Goal: Task Accomplishment & Management: Complete application form

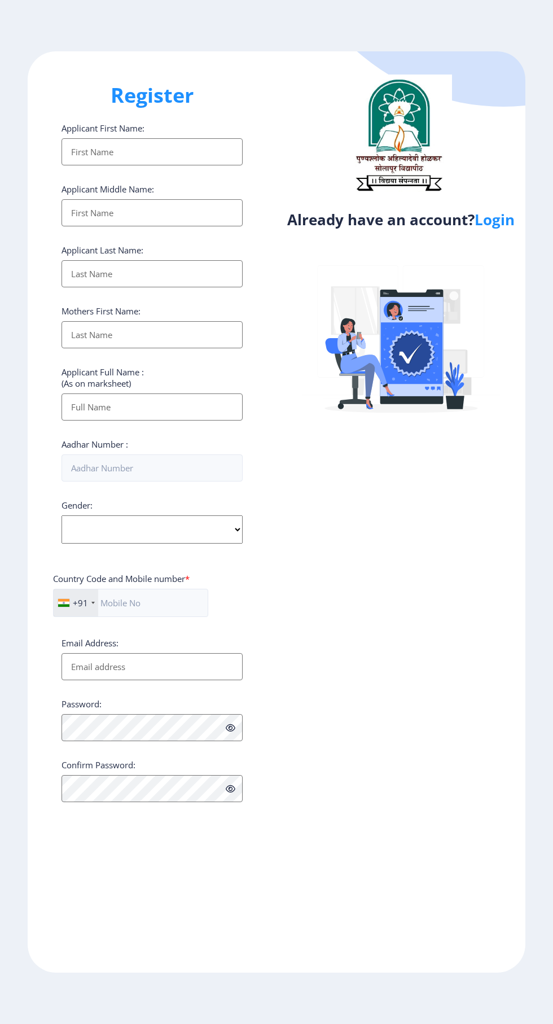
select select
click at [159, 156] on input "Applicant First Name:" at bounding box center [152, 151] width 181 height 27
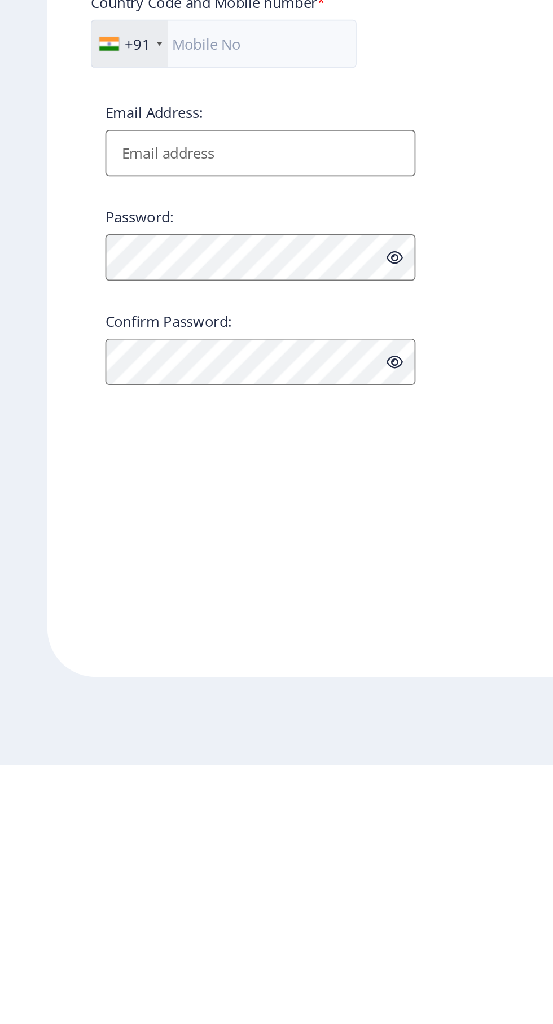
type input "Sidharam"
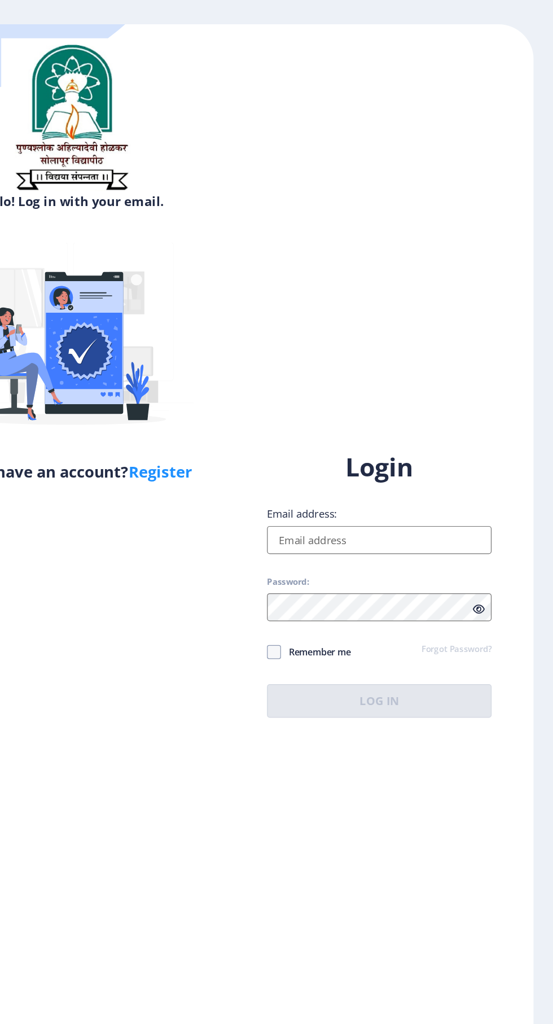
scroll to position [41, 0]
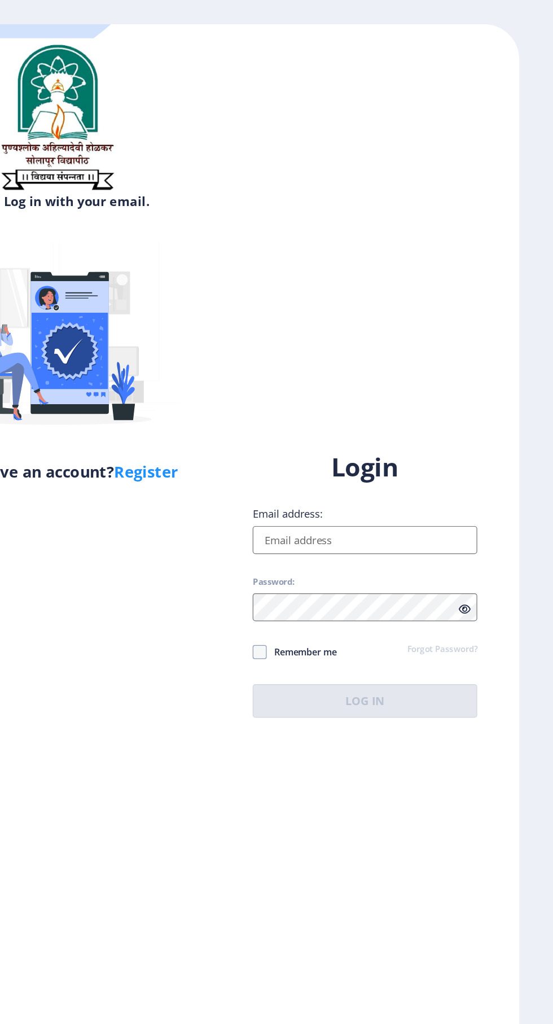
click at [367, 469] on input "Email address:" at bounding box center [400, 467] width 181 height 23
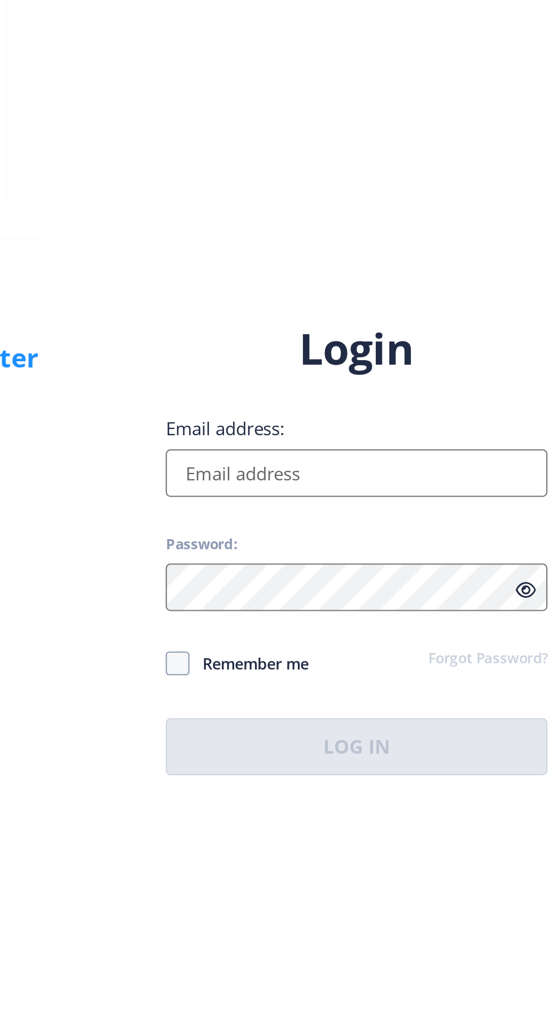
type input "[EMAIL_ADDRESS][DOMAIN_NAME]"
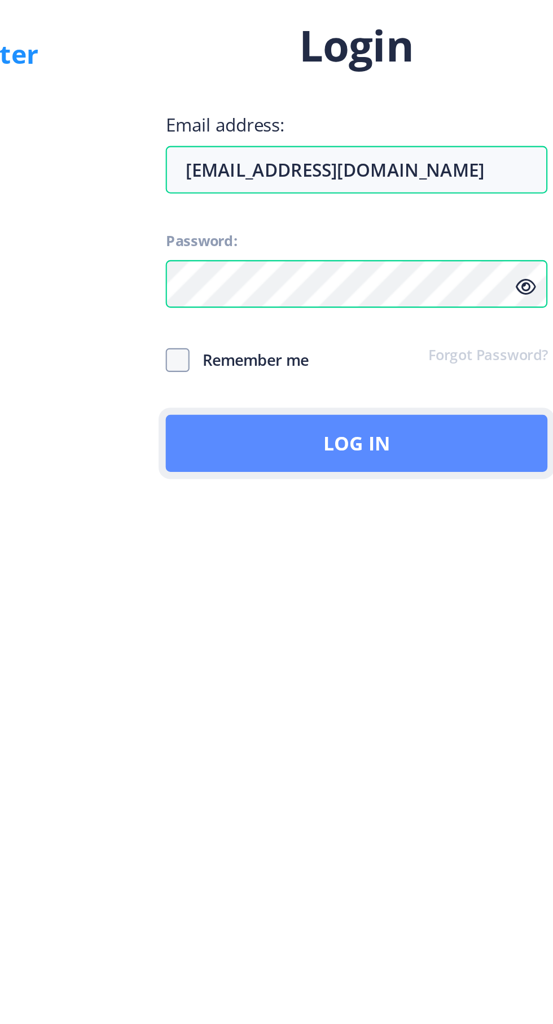
click at [358, 594] on button "Log In" at bounding box center [400, 597] width 181 height 27
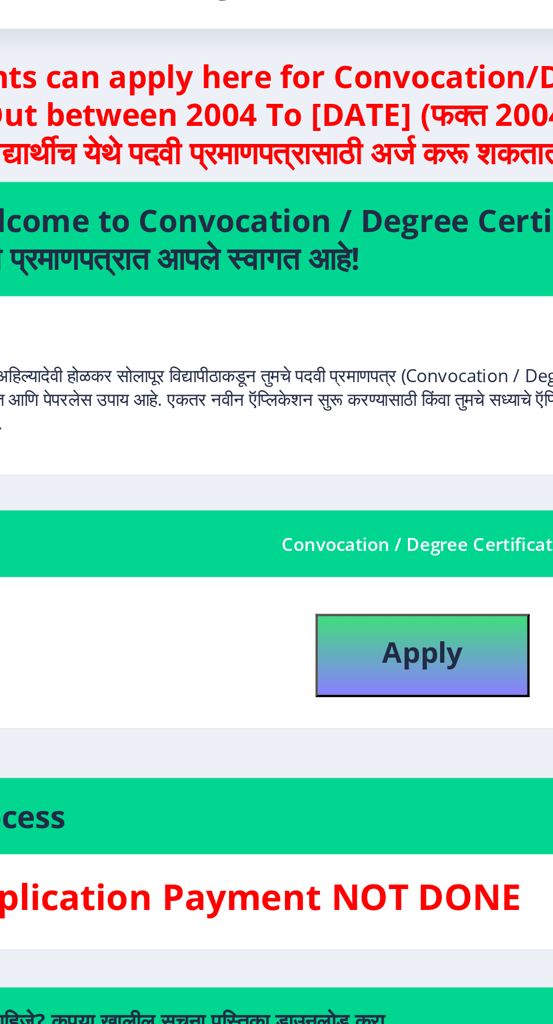
scroll to position [42, 0]
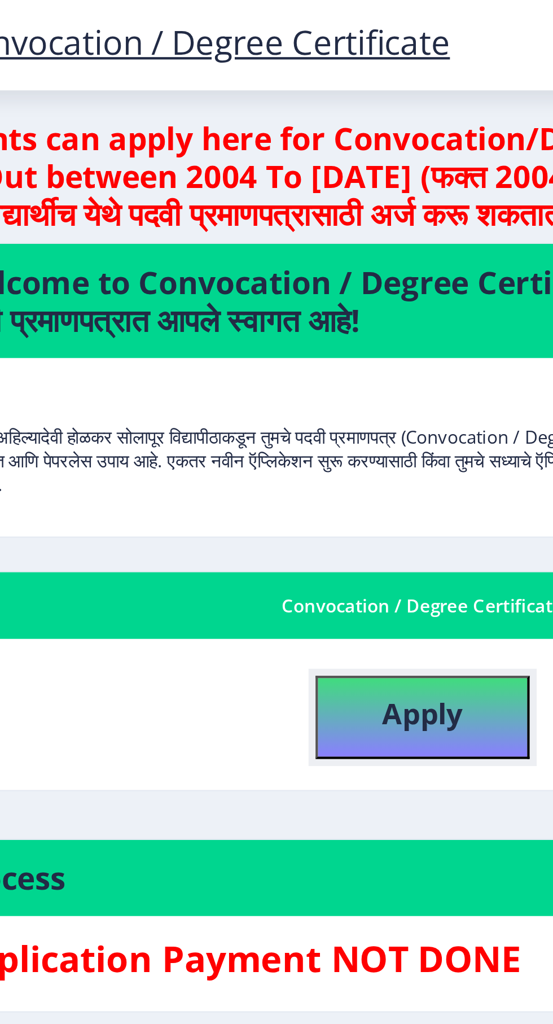
click at [276, 329] on b "Apply" at bounding box center [292, 338] width 38 height 19
select select
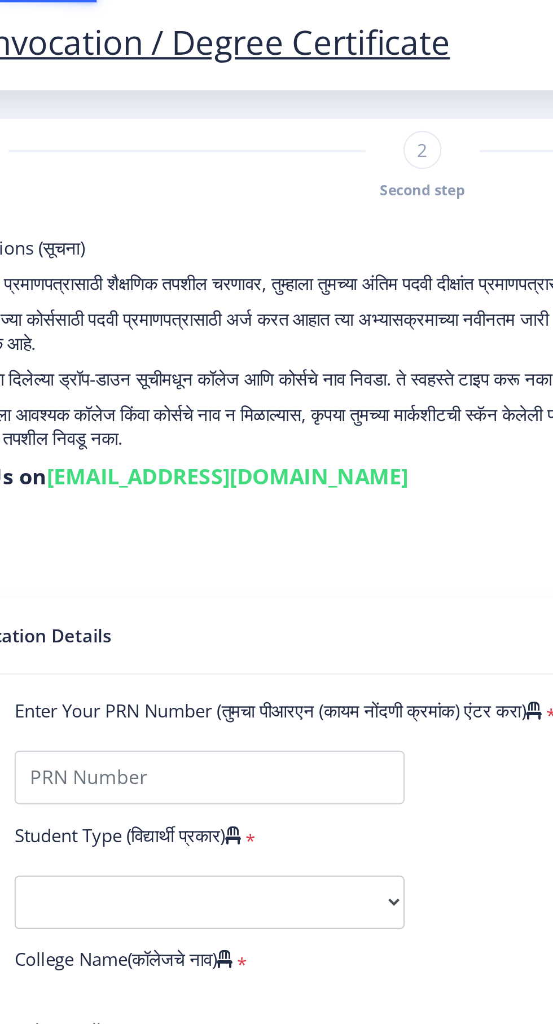
type input "2013032510004695"
select select "Regular"
select select "2016"
select select "May"
select select "FIRST CLASS WITH DISTINCTION"
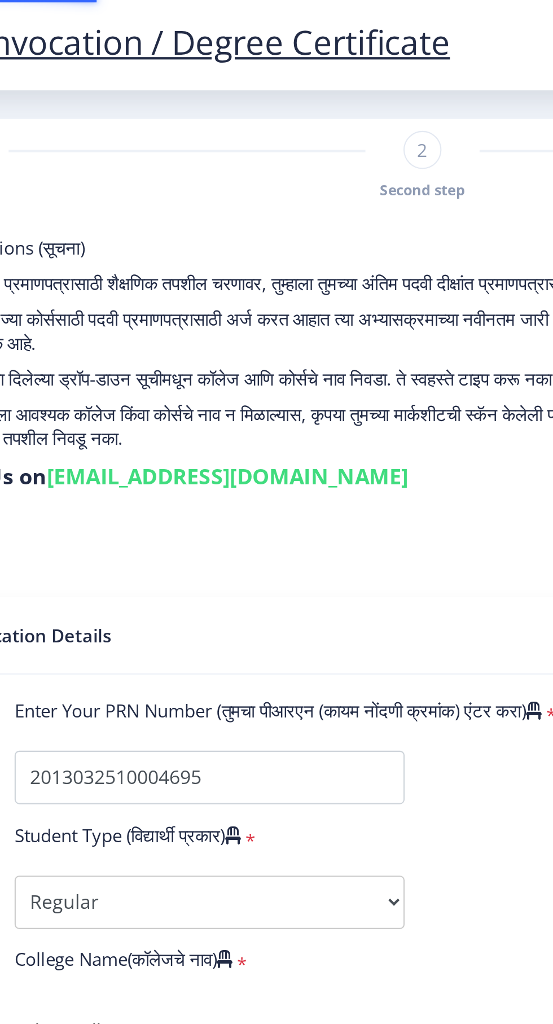
type input "617275"
type input "[PERSON_NAME] [PERSON_NAME]"
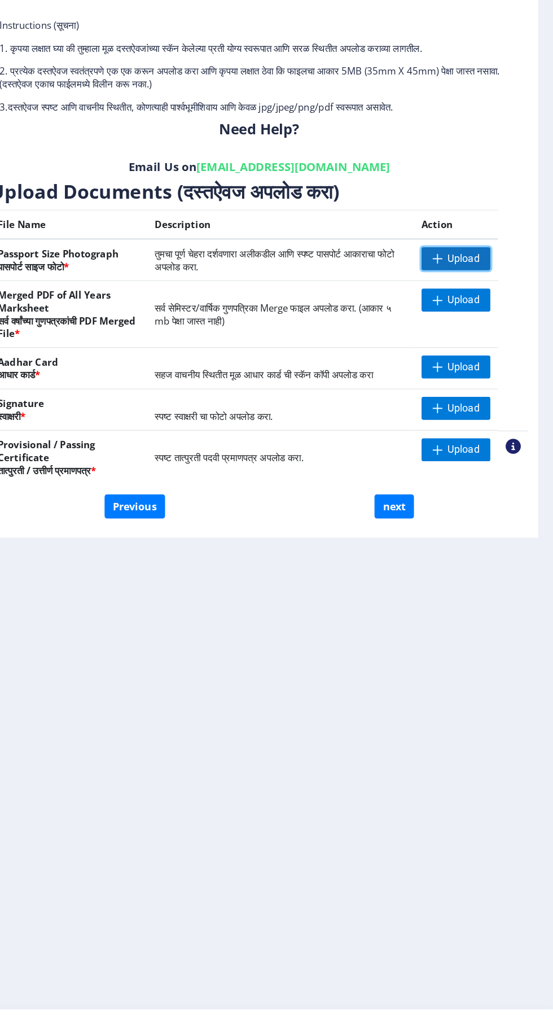
click at [466, 327] on span "Upload" at bounding box center [474, 324] width 28 height 11
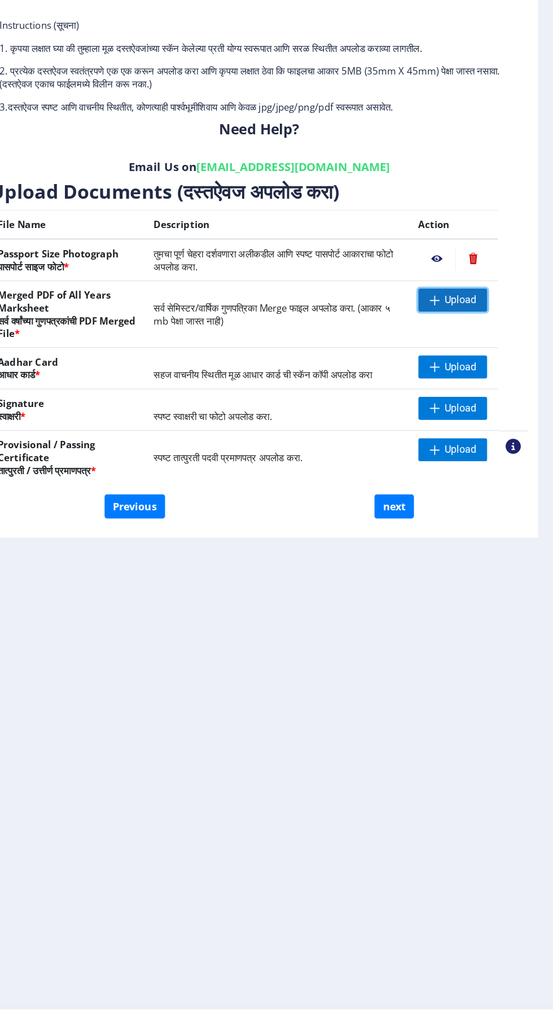
click at [463, 357] on span "Upload" at bounding box center [471, 361] width 28 height 11
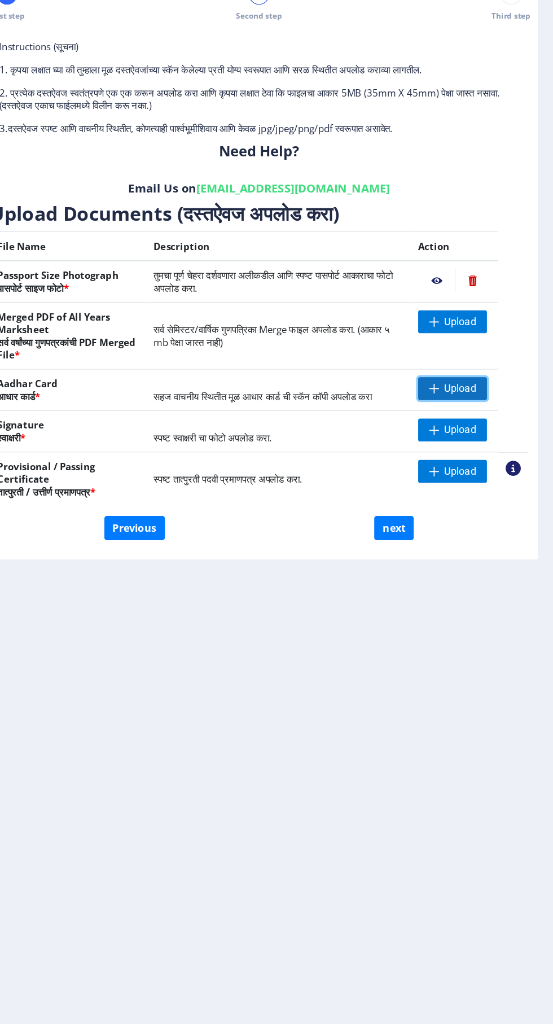
click at [476, 424] on span "Upload" at bounding box center [471, 420] width 28 height 11
click at [476, 461] on span "Upload" at bounding box center [471, 457] width 28 height 11
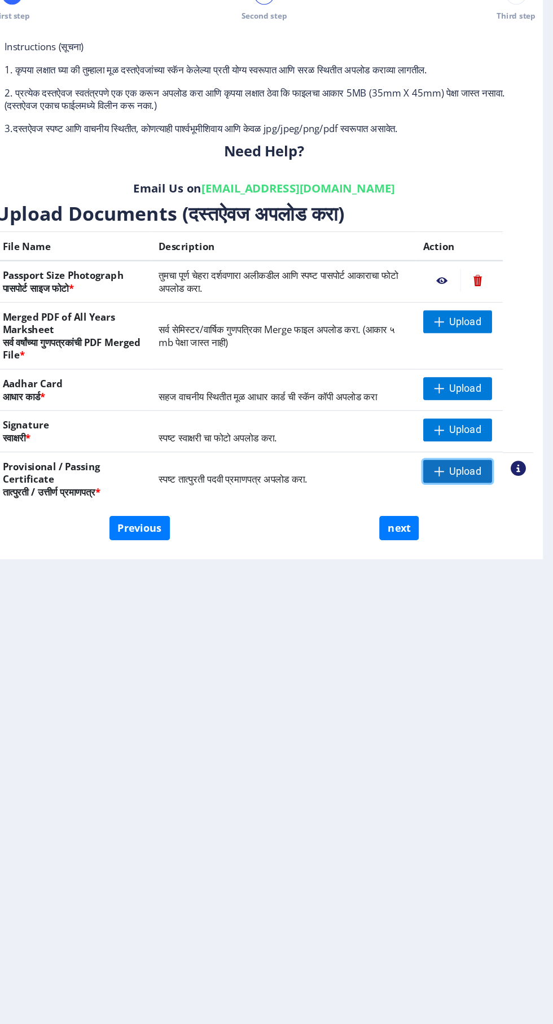
click at [473, 497] on span "Upload" at bounding box center [471, 493] width 28 height 11
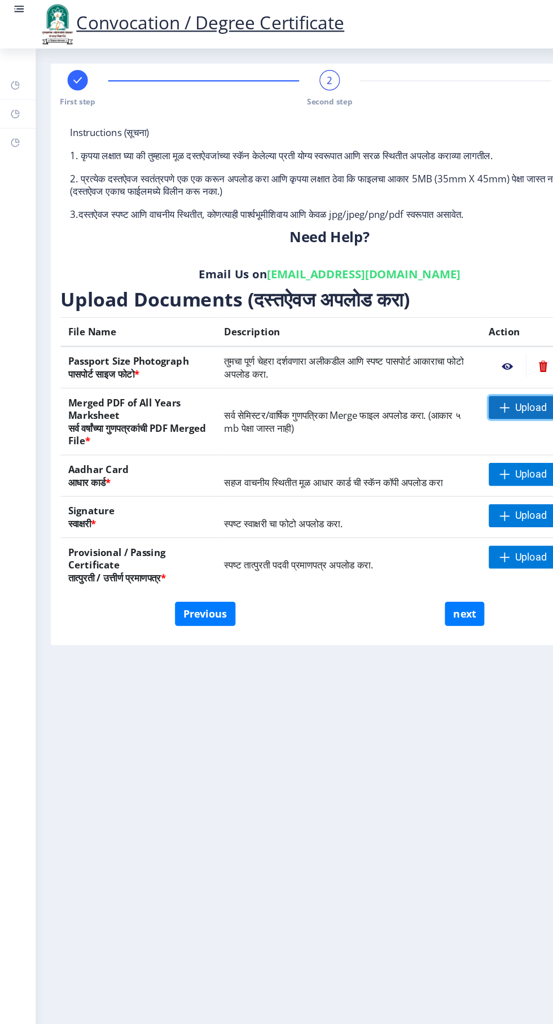
click at [445, 357] on span at bounding box center [447, 361] width 9 height 9
click at [450, 325] on nb-action at bounding box center [450, 324] width 33 height 20
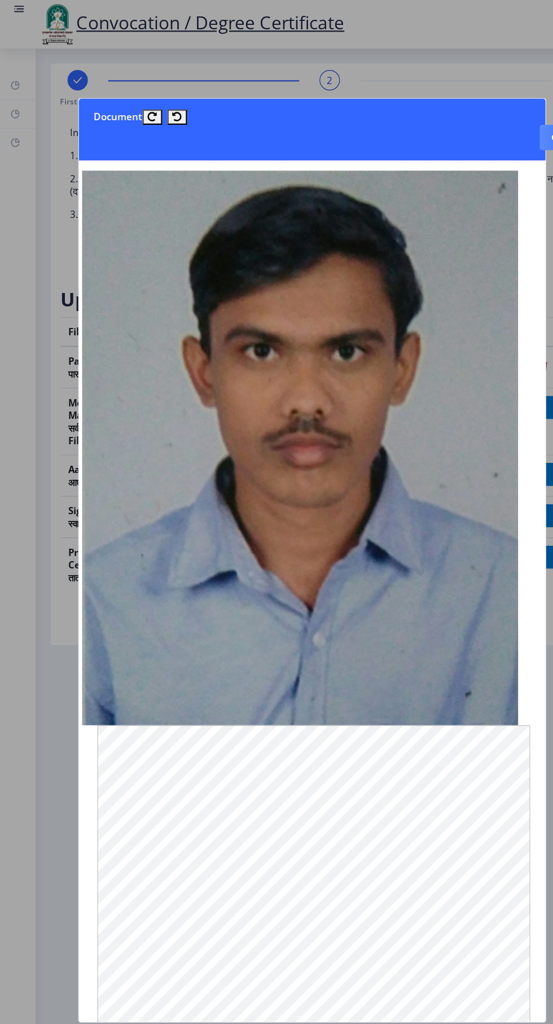
scroll to position [0, 14]
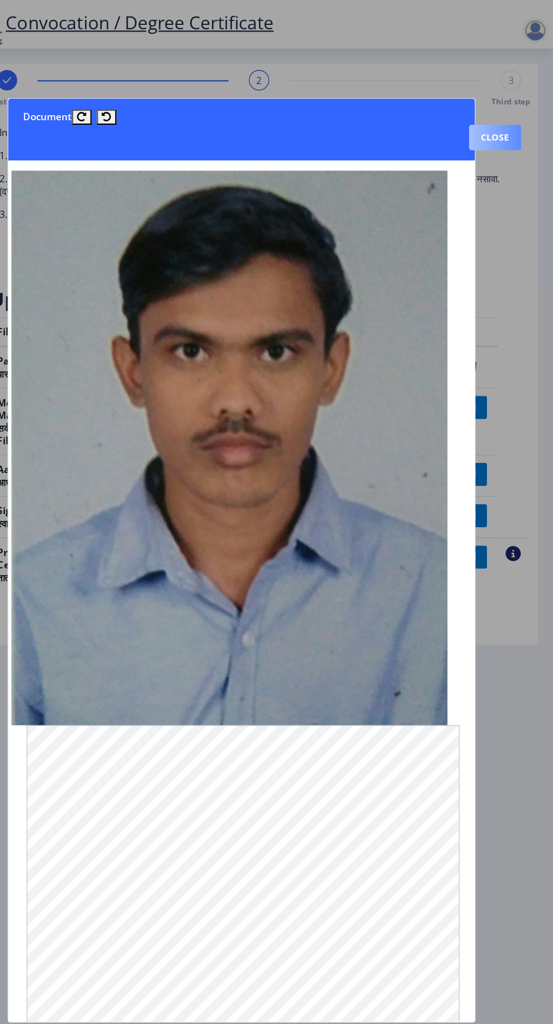
click at [502, 111] on button "Close" at bounding box center [502, 122] width 46 height 23
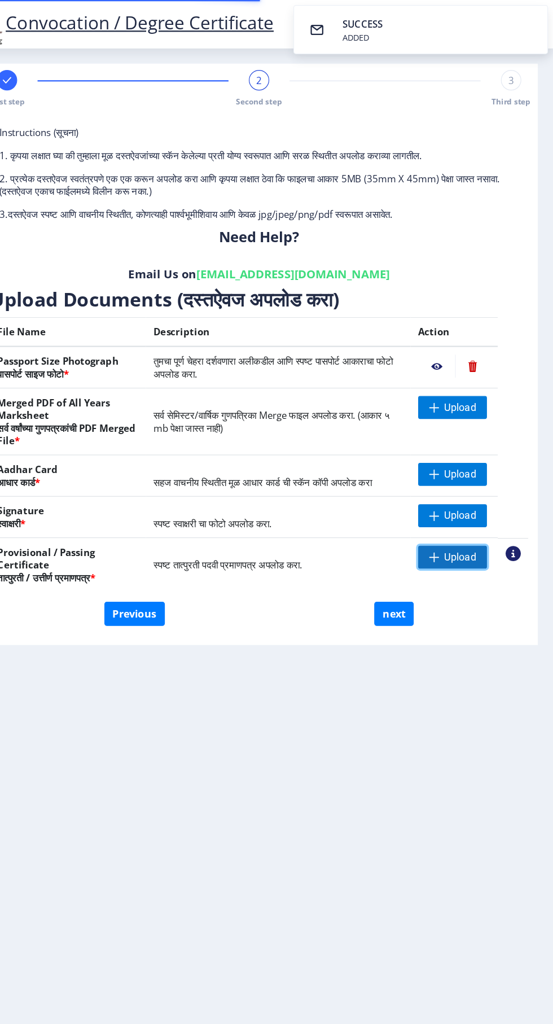
click at [475, 497] on span "Upload" at bounding box center [471, 493] width 28 height 11
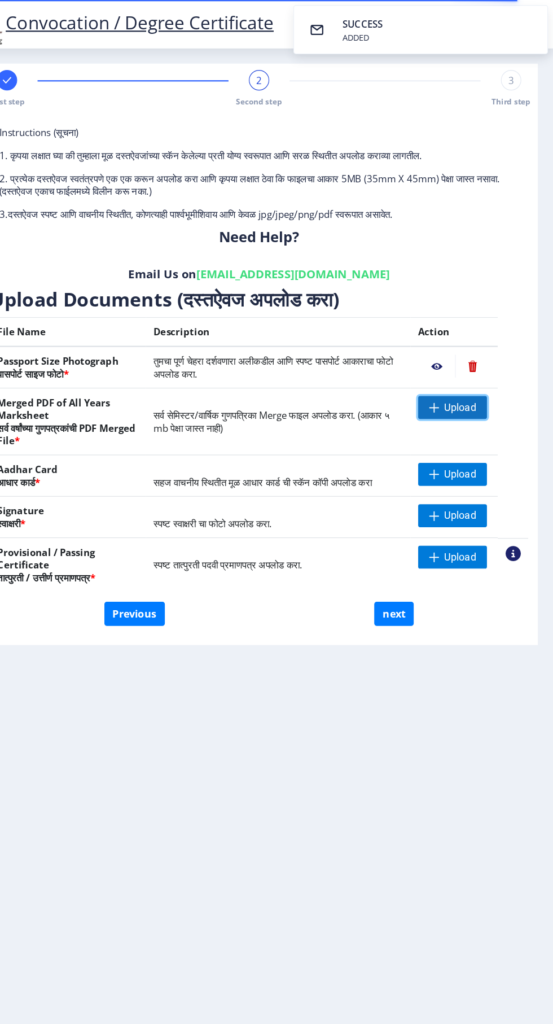
click at [479, 366] on span "Upload" at bounding box center [471, 361] width 28 height 11
click at [444, 20] on nb-toast "SUCCESS ADDED" at bounding box center [436, 26] width 226 height 43
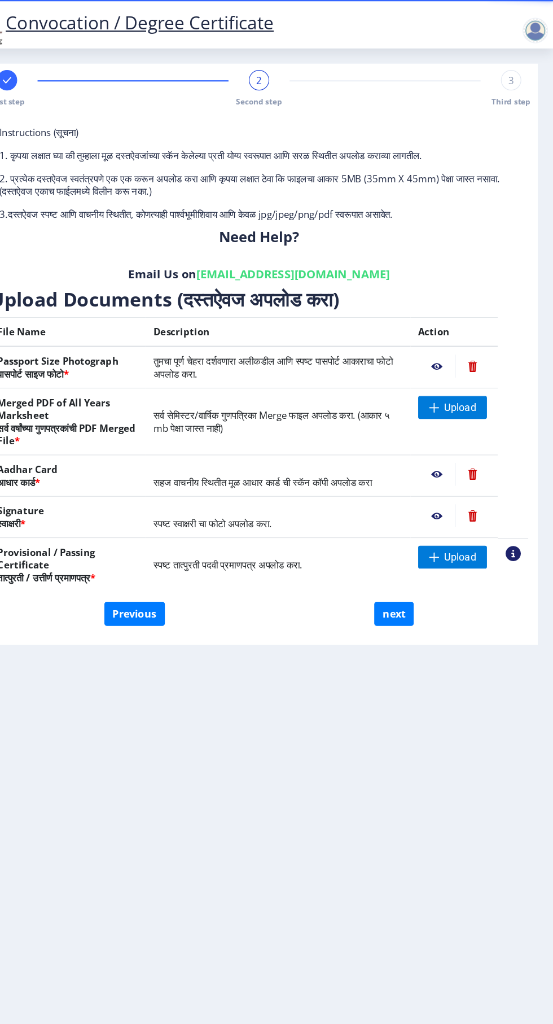
click at [517, 494] on nb-action at bounding box center [518, 491] width 14 height 14
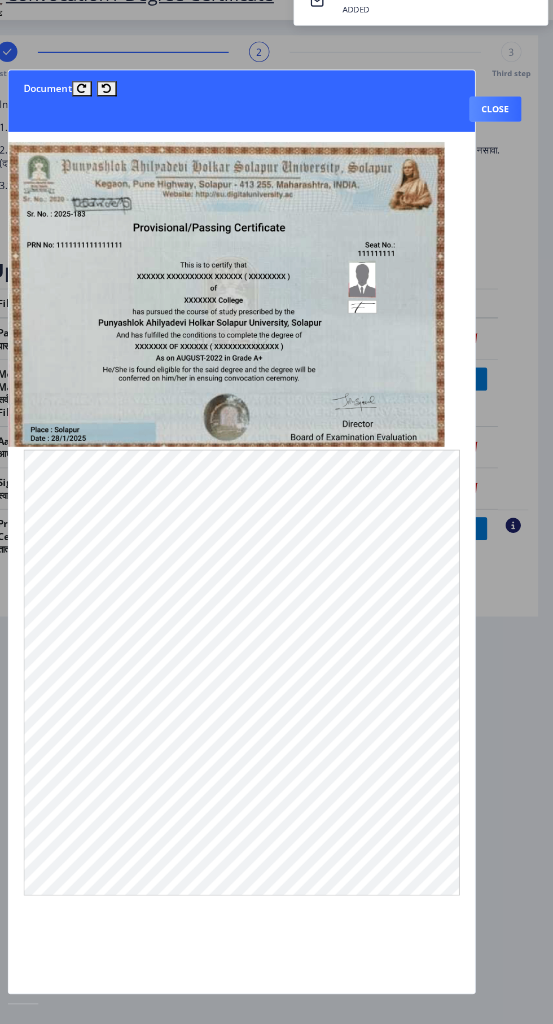
scroll to position [8, 0]
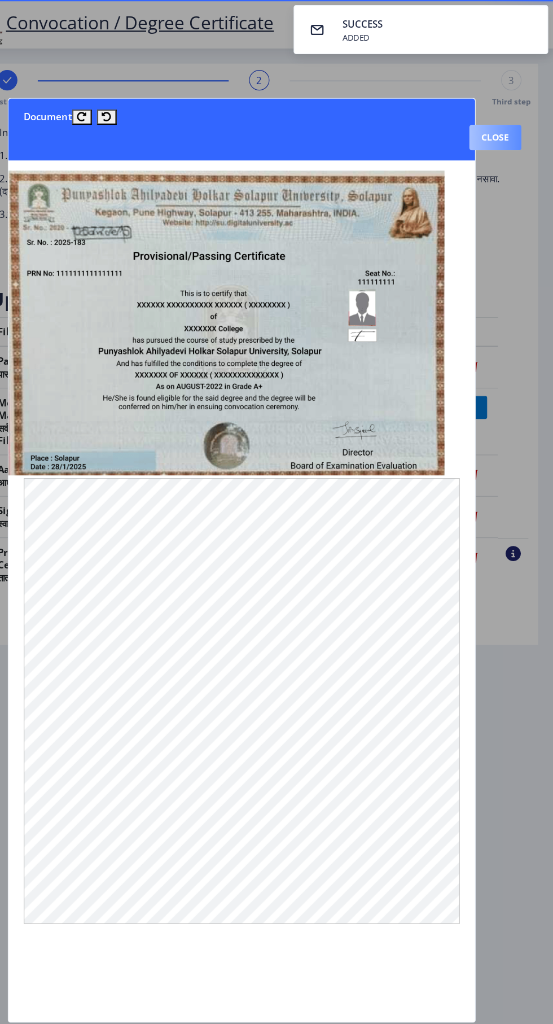
click at [510, 111] on button "Close" at bounding box center [502, 122] width 46 height 23
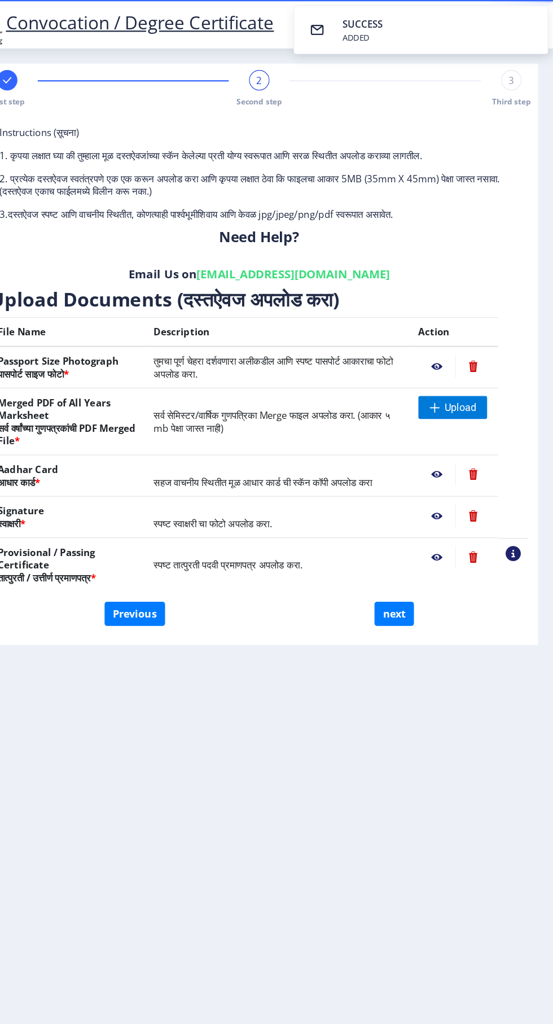
click at [452, 492] on nb-action at bounding box center [450, 494] width 33 height 20
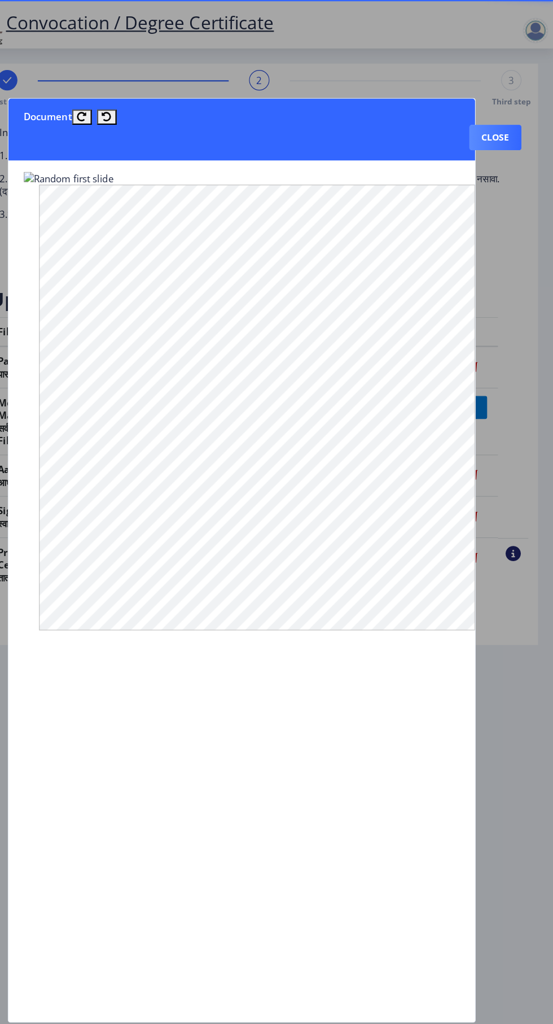
click at [499, 111] on button "Close" at bounding box center [502, 122] width 46 height 23
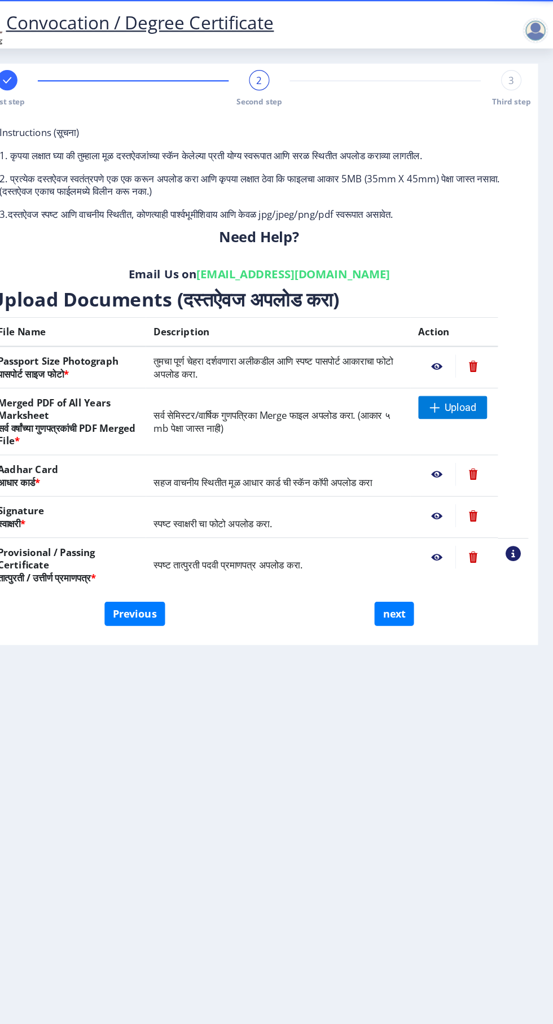
click at [447, 452] on nb-action at bounding box center [450, 457] width 33 height 20
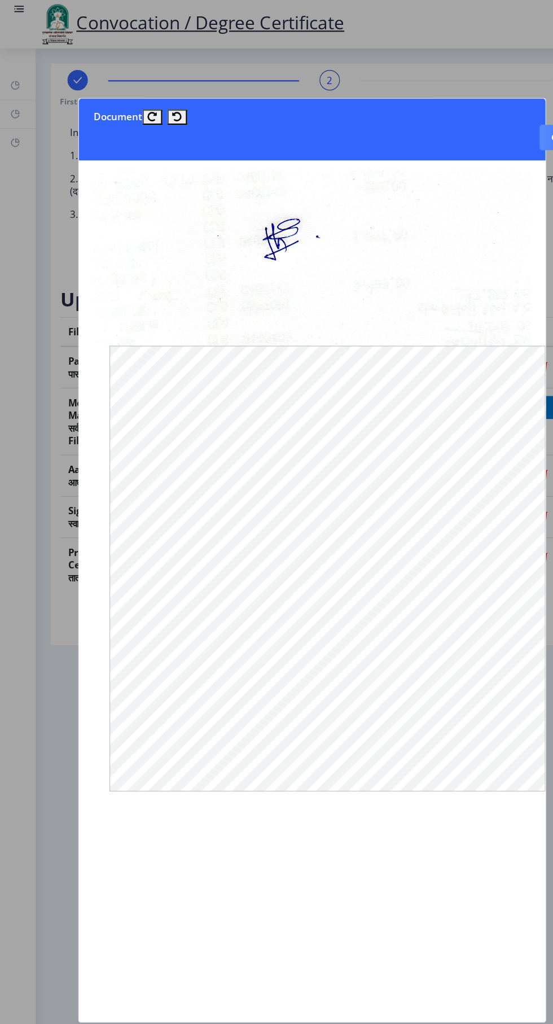
scroll to position [0, 14]
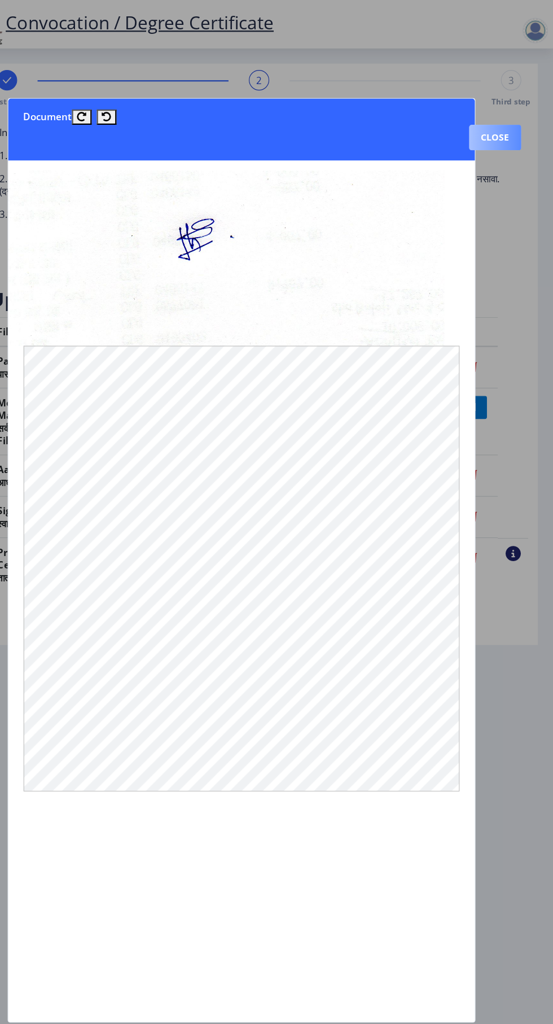
click at [505, 111] on button "Close" at bounding box center [502, 122] width 46 height 23
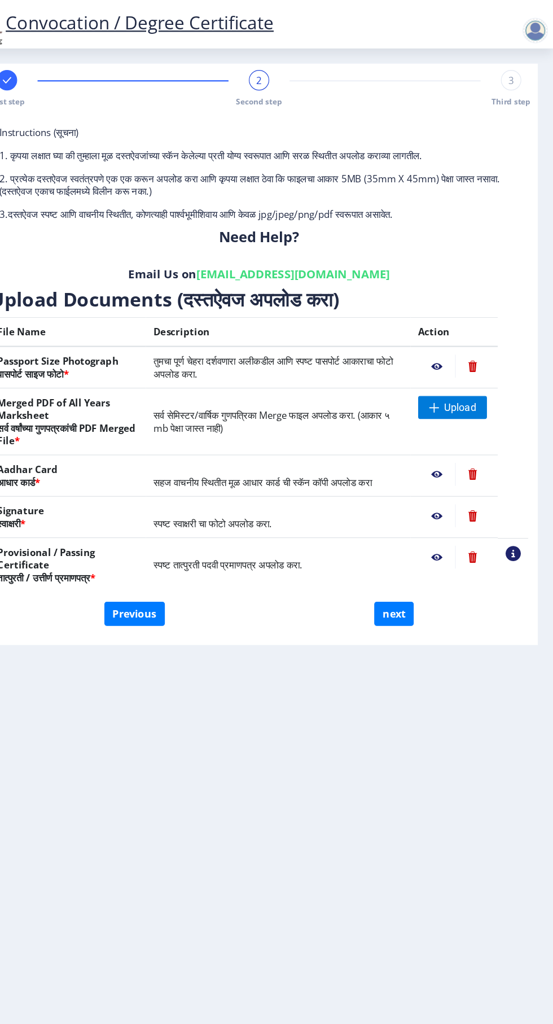
click at [450, 412] on nb-action at bounding box center [450, 420] width 33 height 20
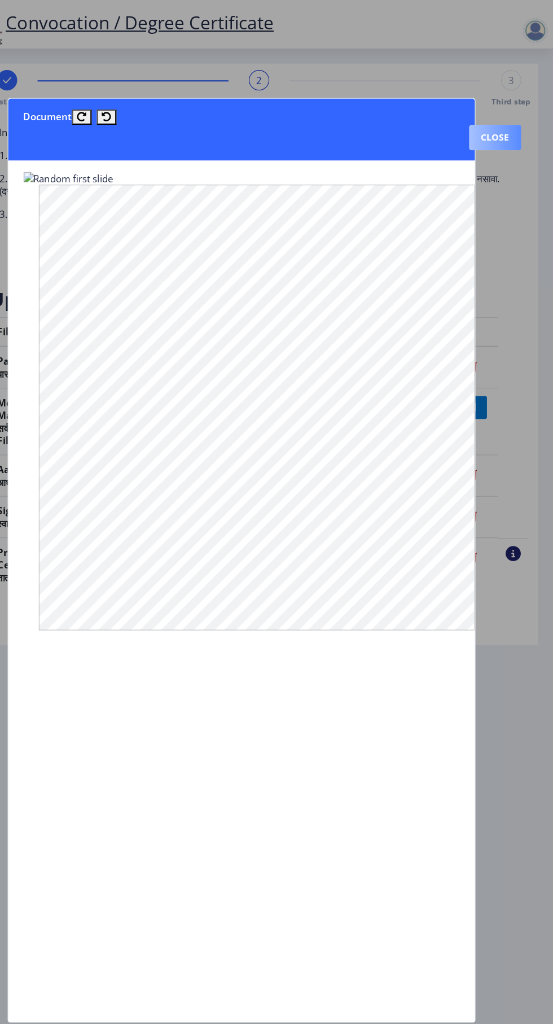
click at [503, 111] on button "Close" at bounding box center [502, 122] width 46 height 23
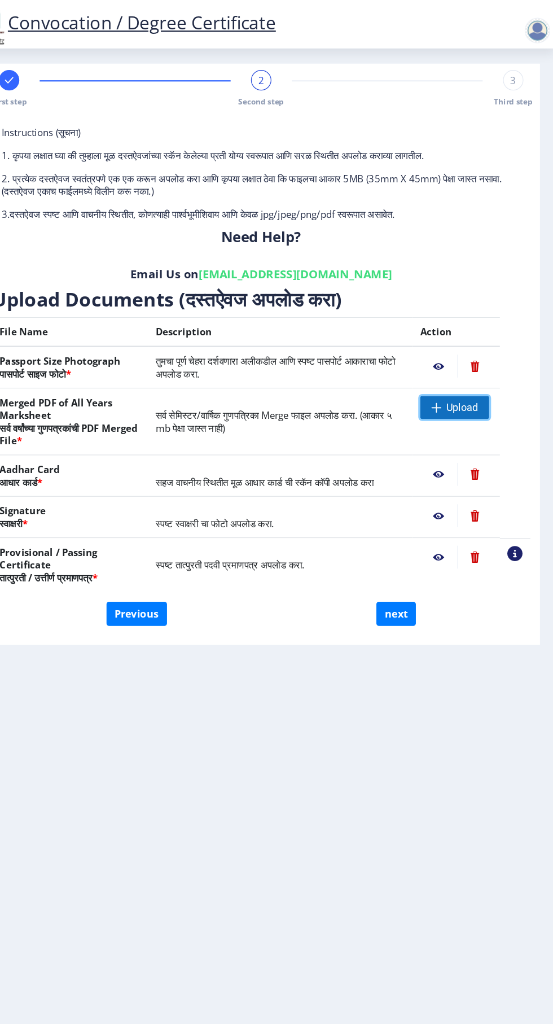
click at [480, 357] on span "Upload" at bounding box center [471, 361] width 28 height 11
click at [480, 360] on span "Upload" at bounding box center [464, 361] width 61 height 20
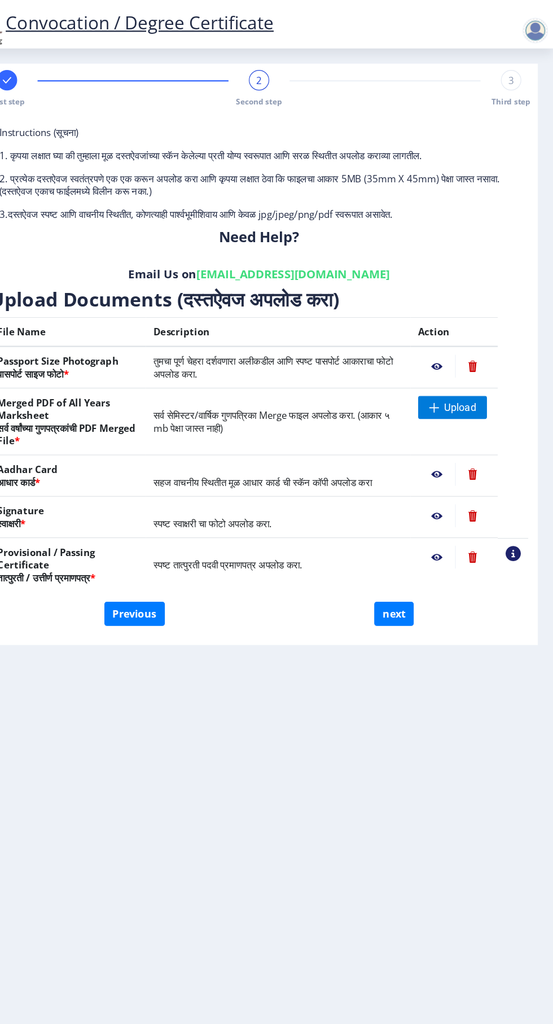
click at [517, 484] on nb-action at bounding box center [518, 491] width 14 height 14
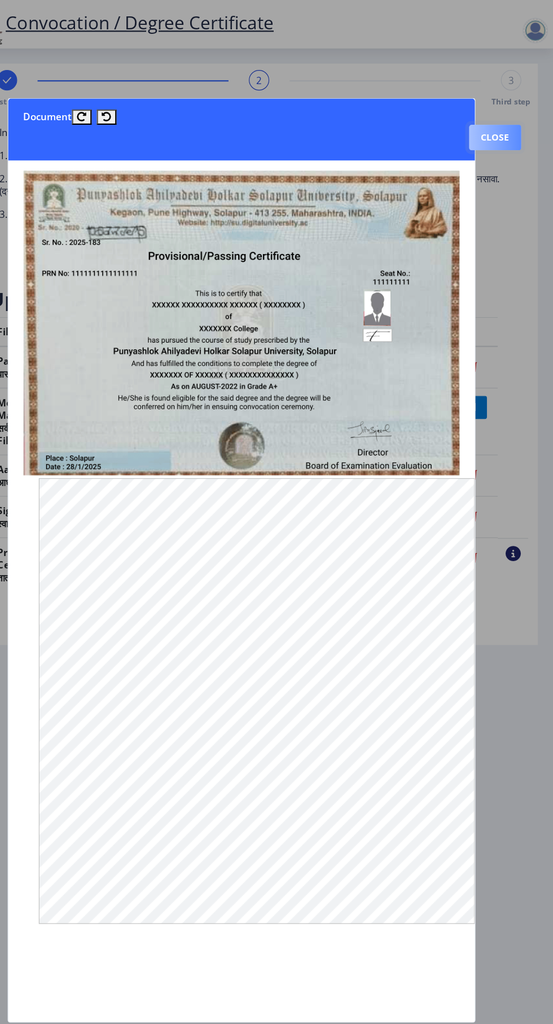
click at [495, 111] on button "Close" at bounding box center [502, 122] width 46 height 23
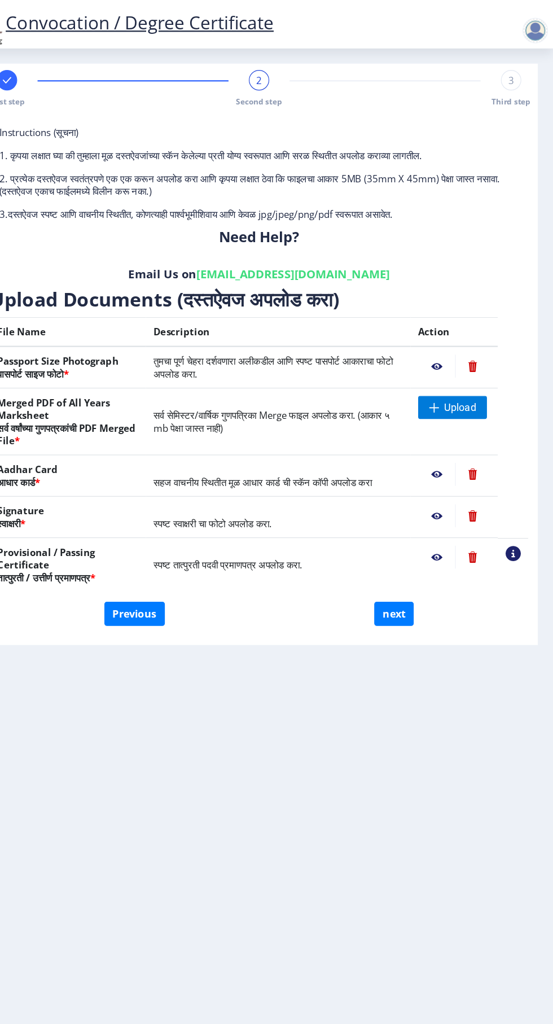
click at [451, 490] on nb-action at bounding box center [450, 494] width 33 height 20
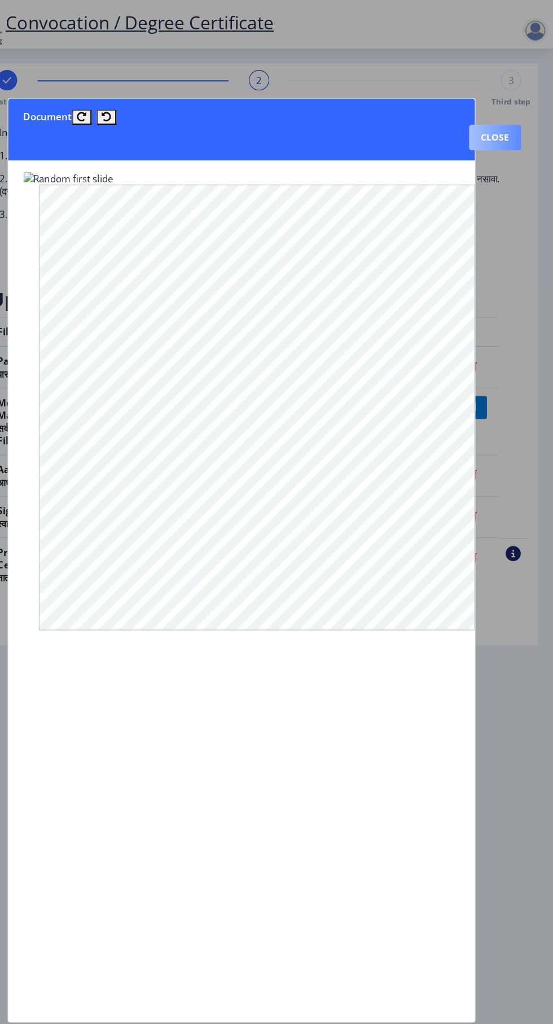
click at [506, 111] on button "Close" at bounding box center [502, 122] width 46 height 23
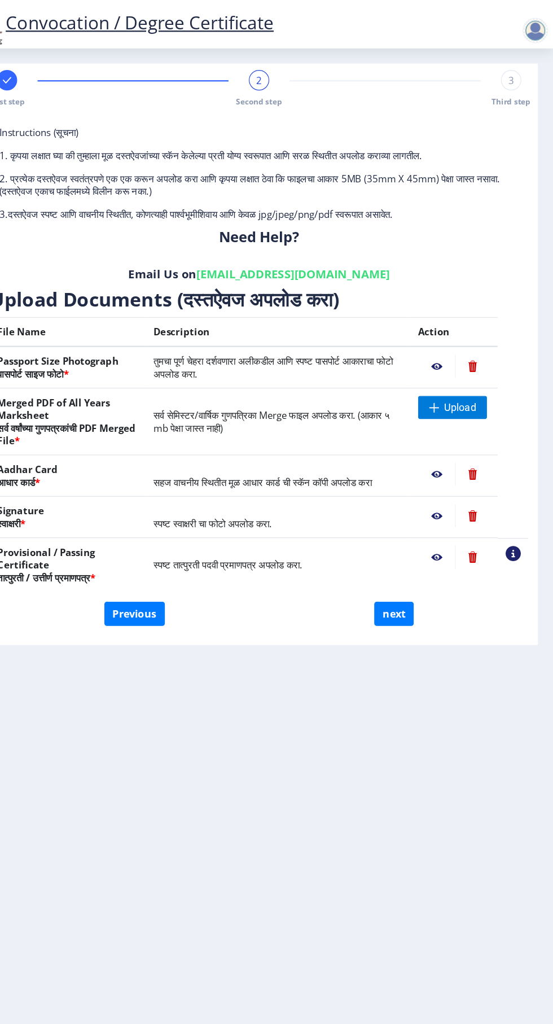
click at [447, 410] on nb-action at bounding box center [450, 420] width 33 height 20
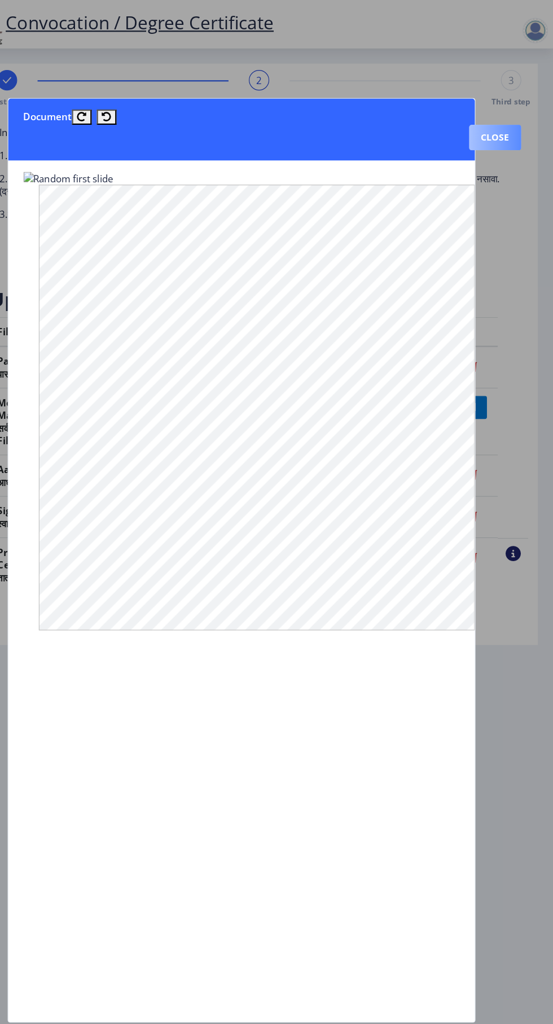
click at [514, 111] on button "Close" at bounding box center [502, 122] width 46 height 23
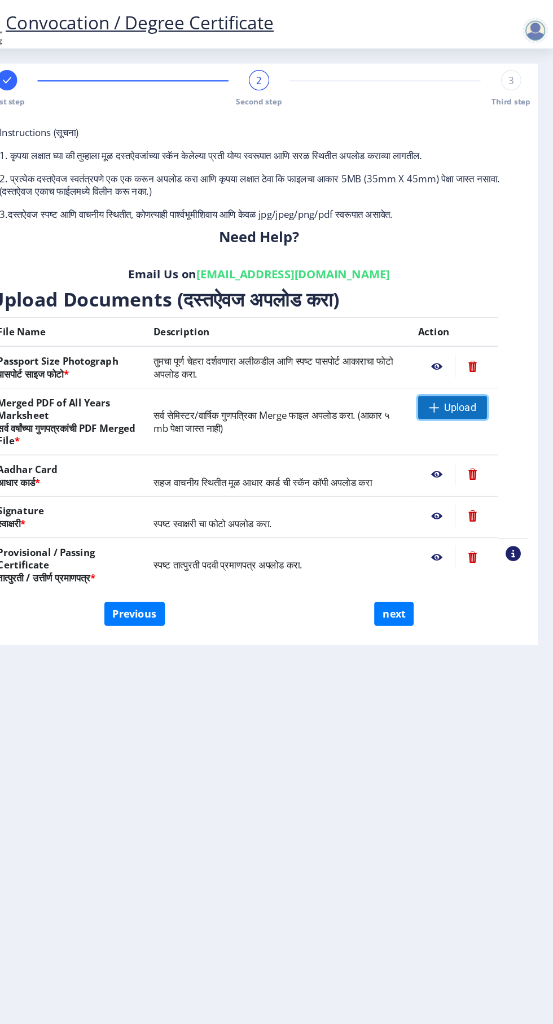
click at [482, 356] on span "Upload" at bounding box center [471, 361] width 28 height 11
click at [477, 356] on span "Upload" at bounding box center [471, 361] width 28 height 11
click at [450, 357] on span at bounding box center [447, 361] width 9 height 9
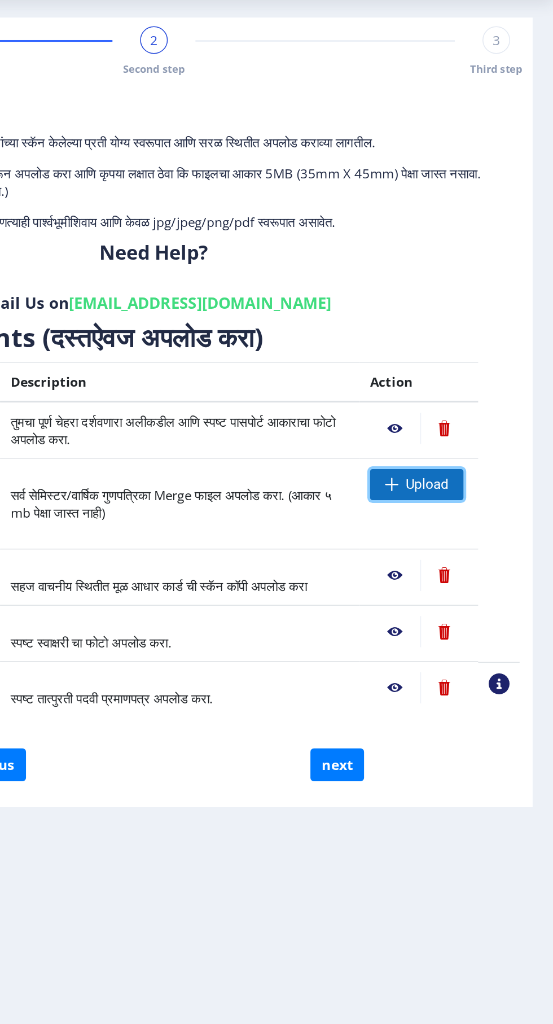
scroll to position [8, 0]
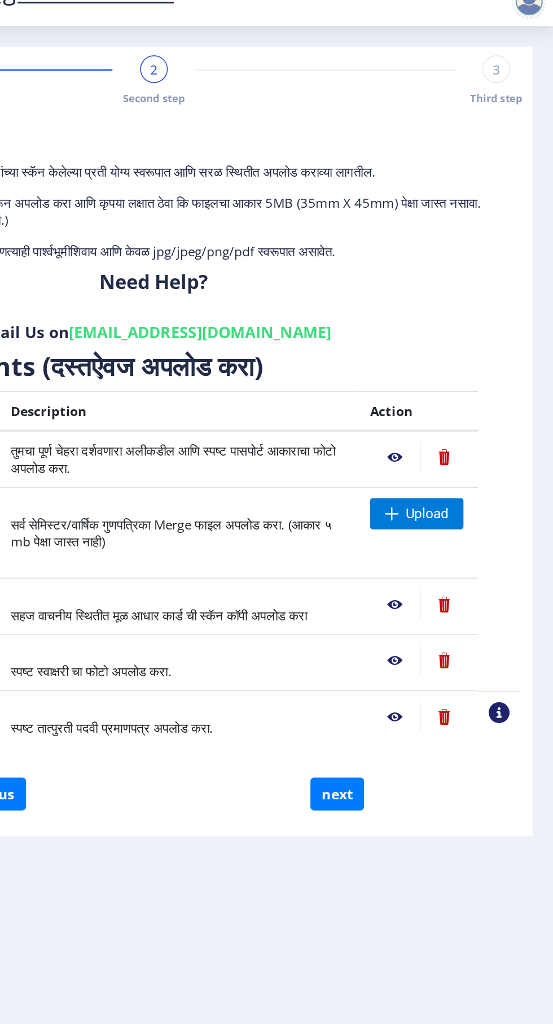
click at [457, 323] on nb-action at bounding box center [450, 324] width 33 height 20
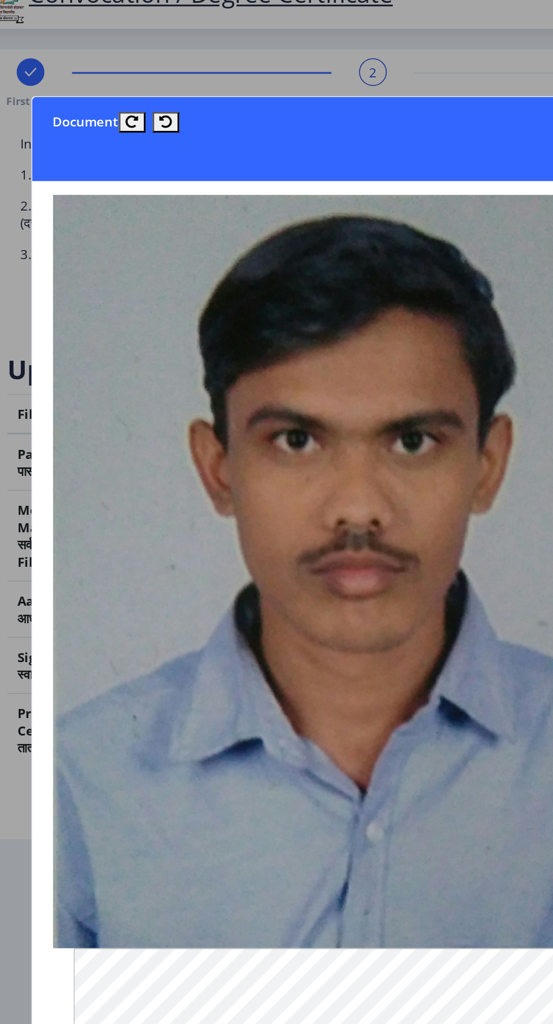
scroll to position [0, 14]
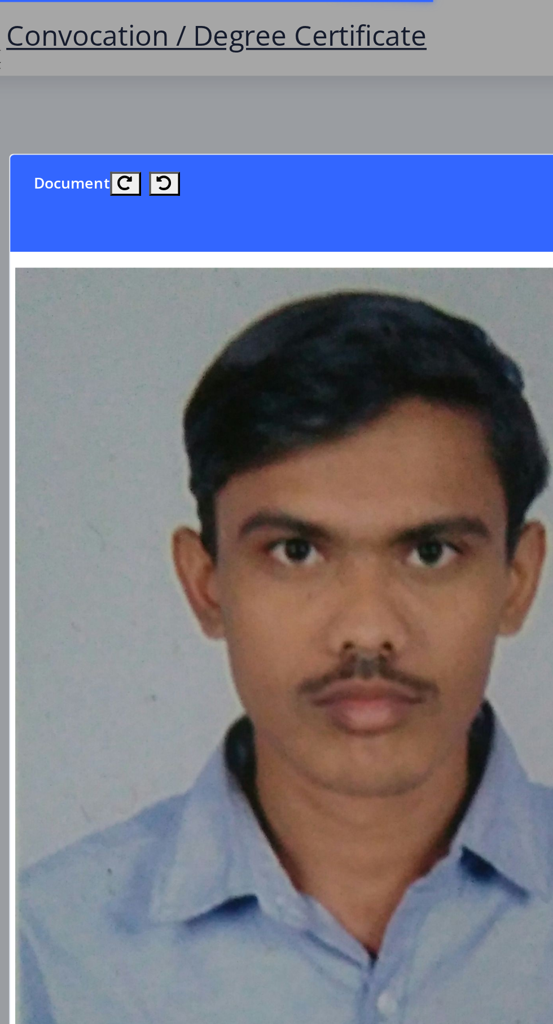
scroll to position [2, 14]
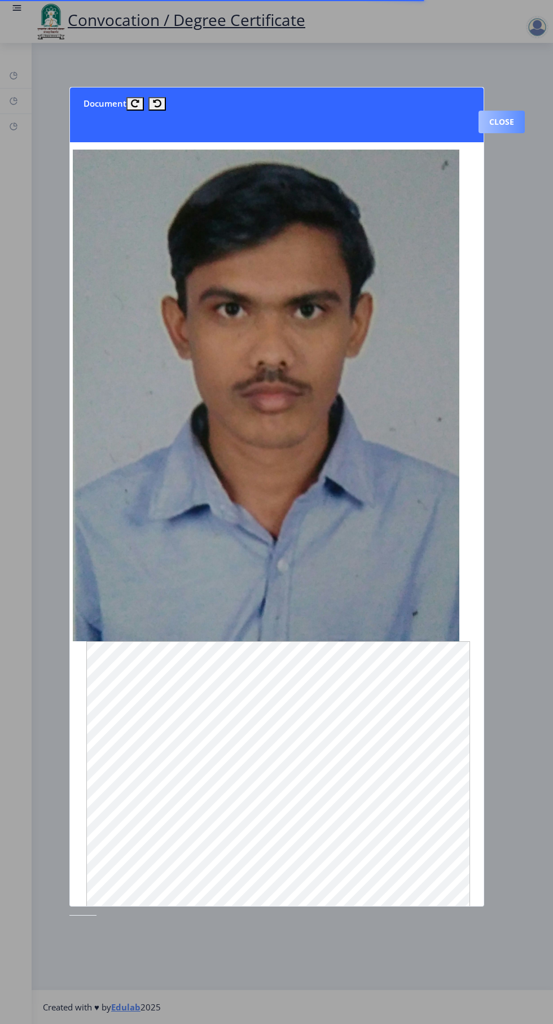
click at [499, 111] on button "Close" at bounding box center [502, 122] width 46 height 23
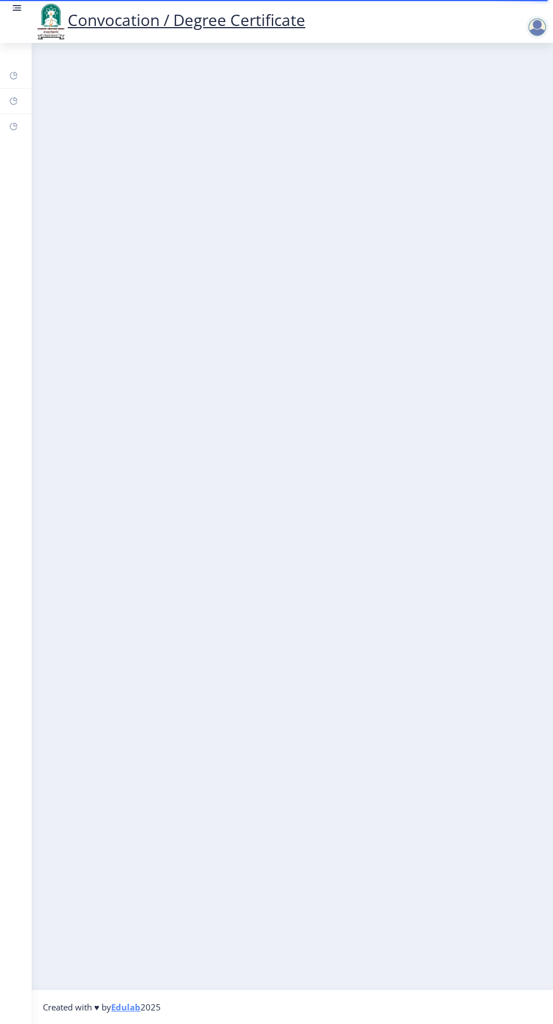
select select
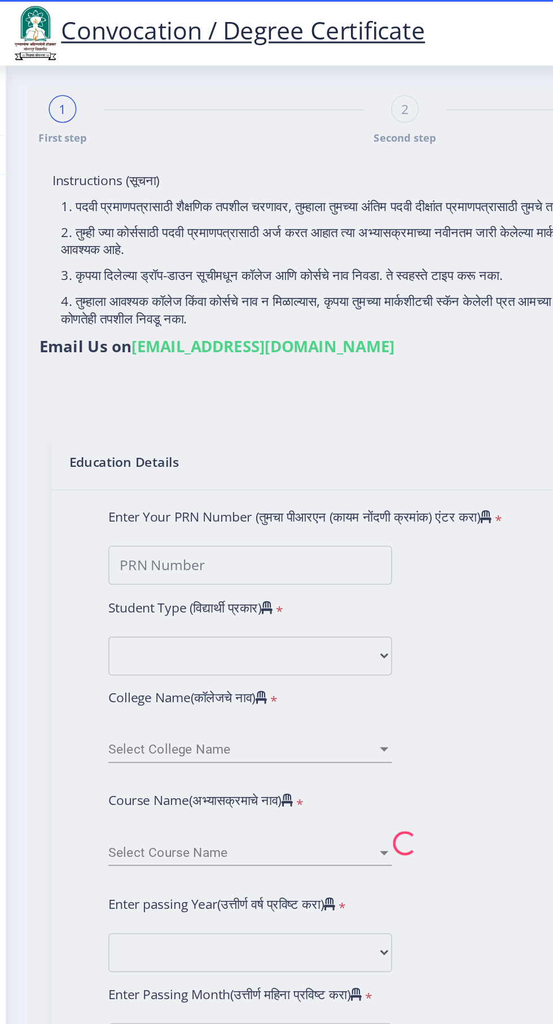
type input "Sidharam [PERSON_NAME]"
type input "[PERSON_NAME]"
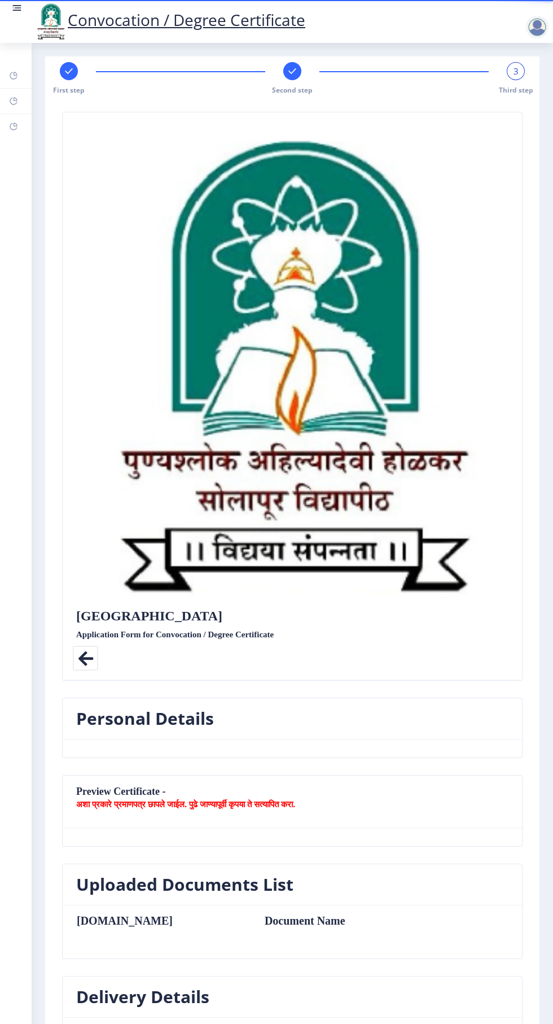
click at [292, 67] on rect at bounding box center [292, 70] width 11 height 11
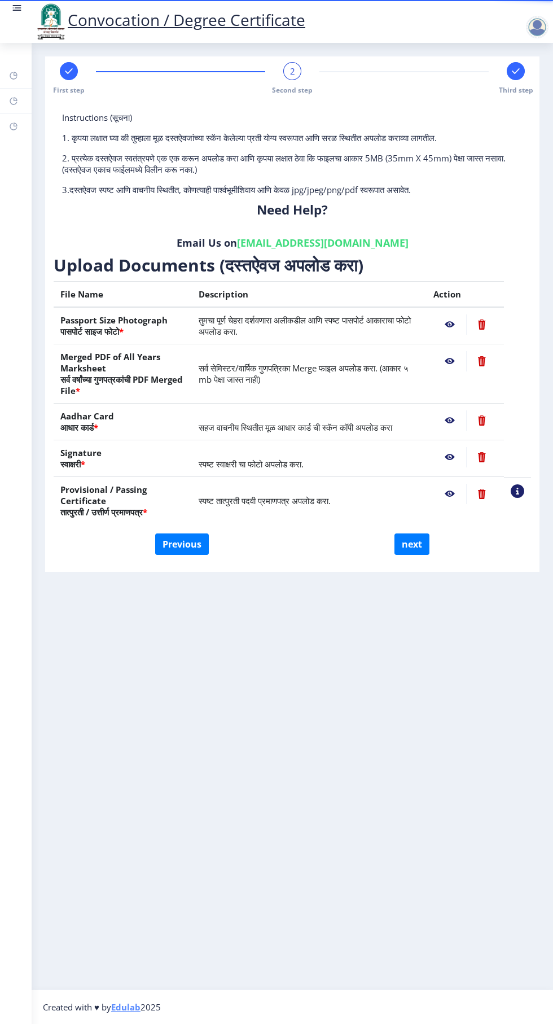
click at [450, 361] on nb-action at bounding box center [450, 361] width 33 height 20
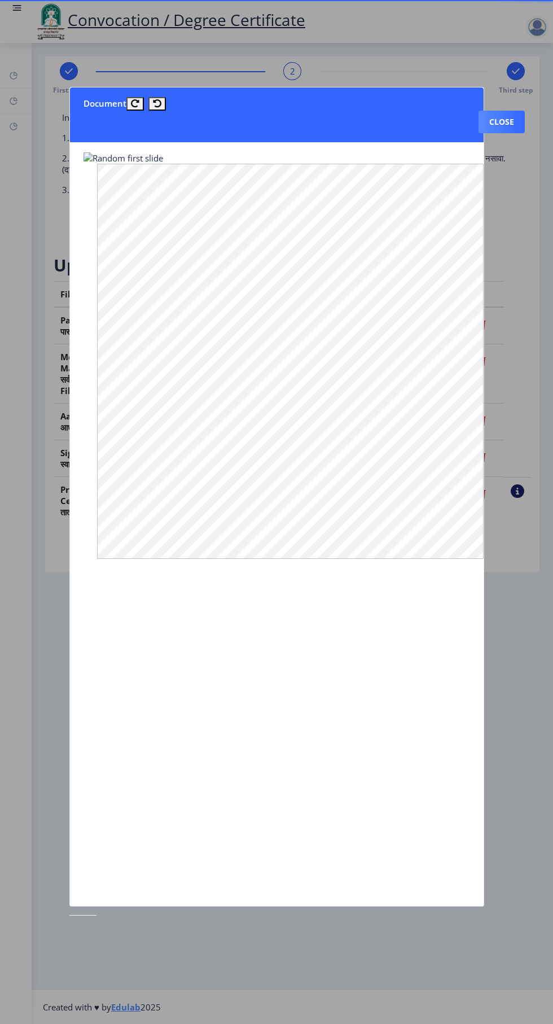
click at [503, 339] on div at bounding box center [276, 512] width 553 height 1024
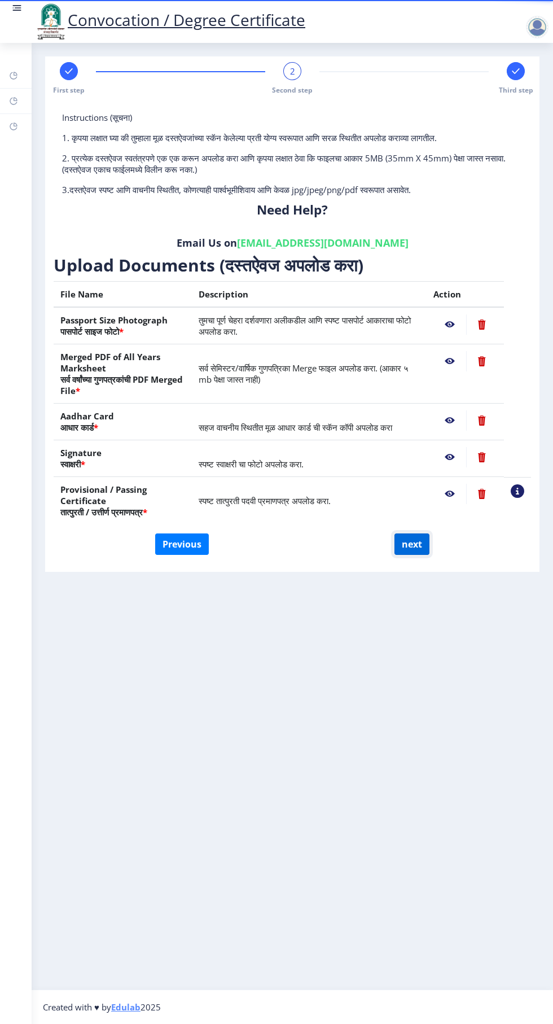
click at [419, 546] on button "next" at bounding box center [412, 543] width 35 height 21
select select
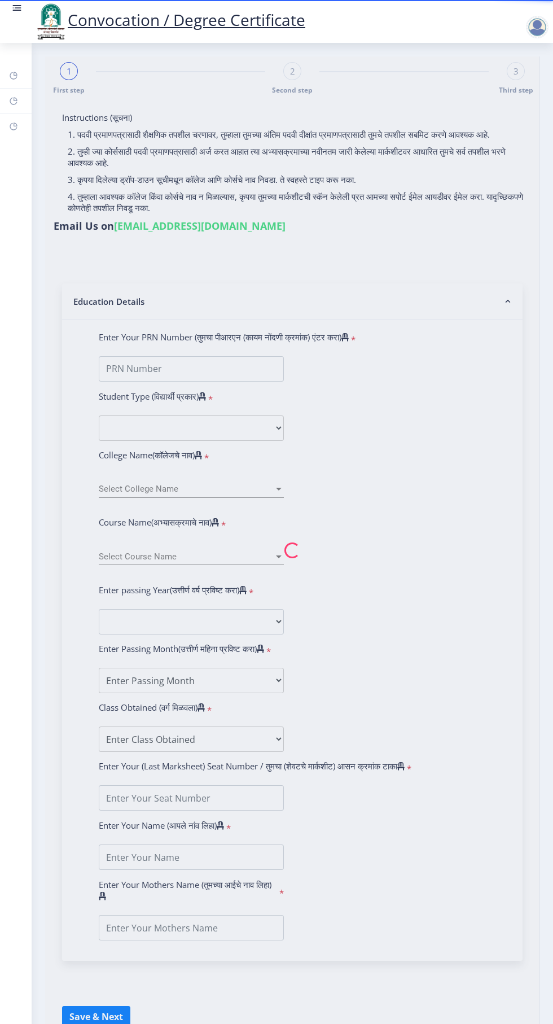
type input "Sidharam [PERSON_NAME]"
type input "[PERSON_NAME]"
select select
type input "Sidharam [PERSON_NAME]"
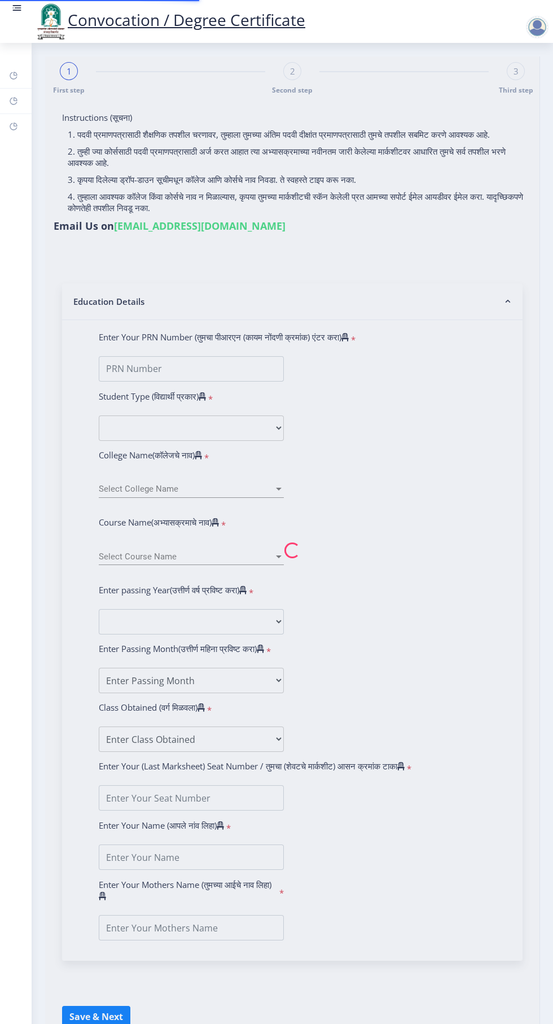
type input "[PERSON_NAME]"
select select
type input "Sidharam [PERSON_NAME]"
type input "[PERSON_NAME]"
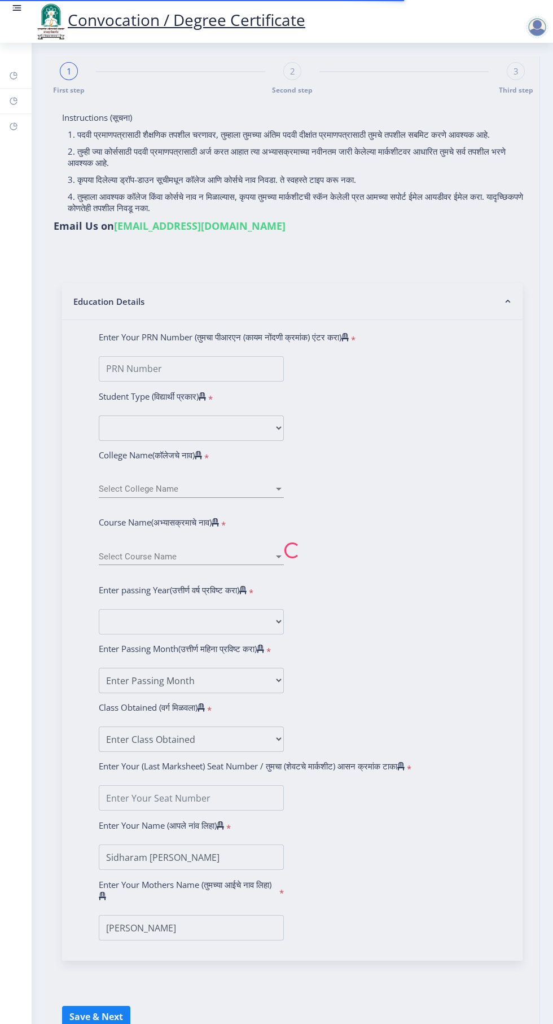
type input "2013032510004695"
select select "Regular"
select select "2016"
select select "May"
select select "FIRST CLASS WITH DISTINCTION"
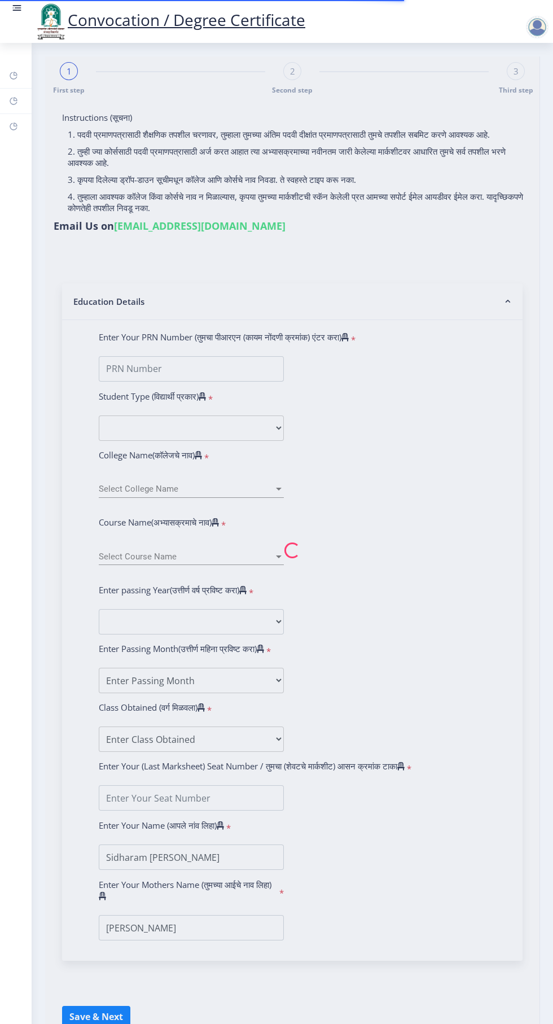
type input "617275"
type input "[PERSON_NAME] [PERSON_NAME]"
select select "Mechanical Engineering"
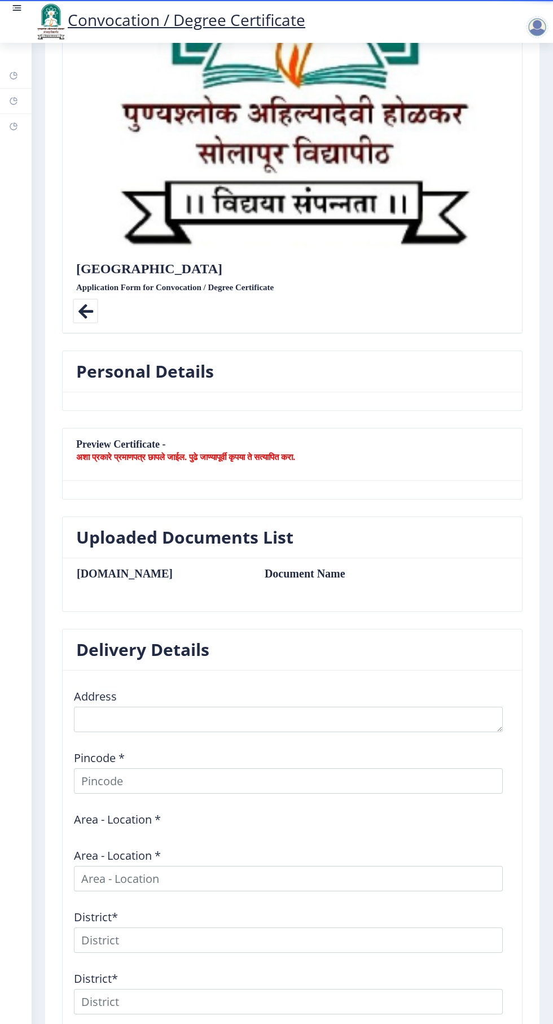
scroll to position [348, 0]
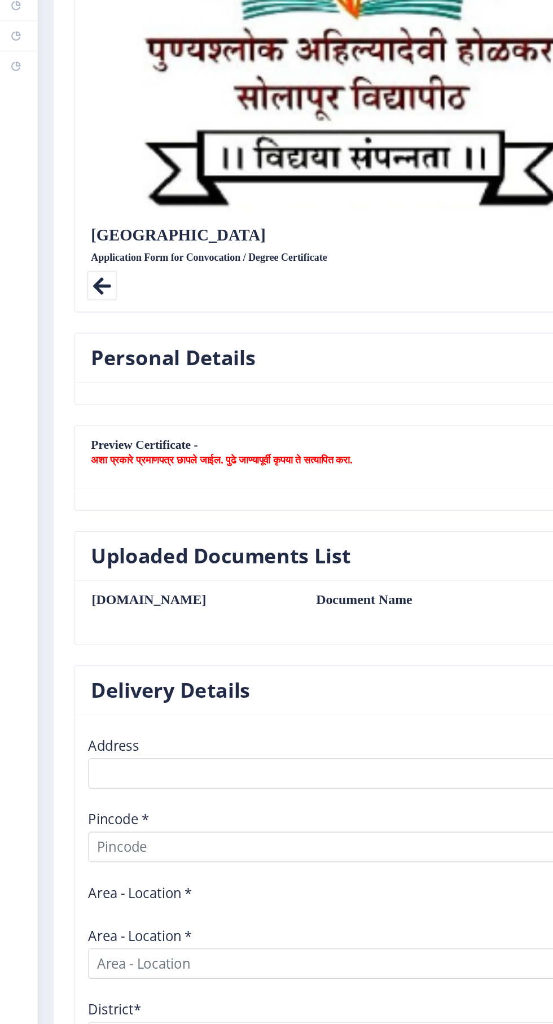
select select
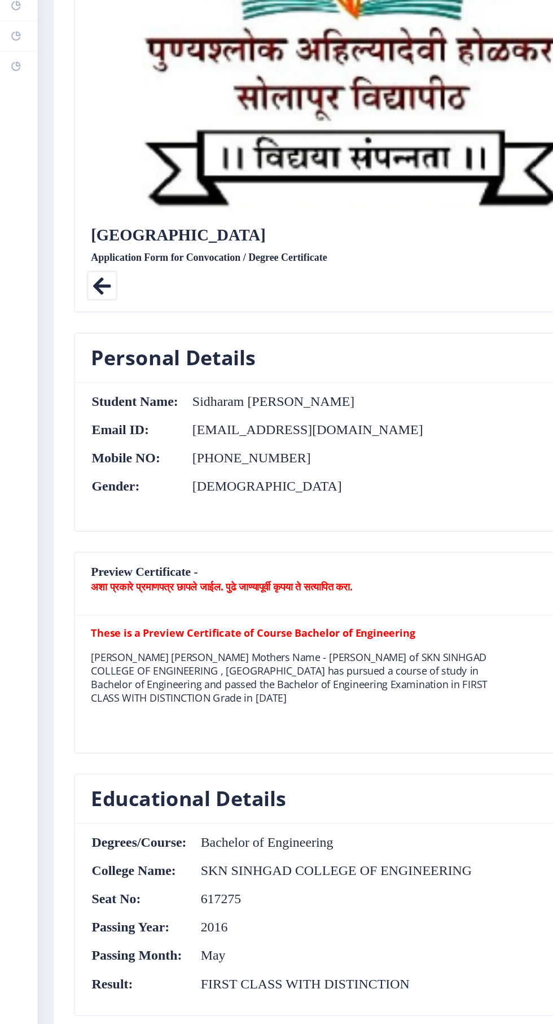
click at [108, 429] on th "Email ID:" at bounding box center [112, 430] width 73 height 12
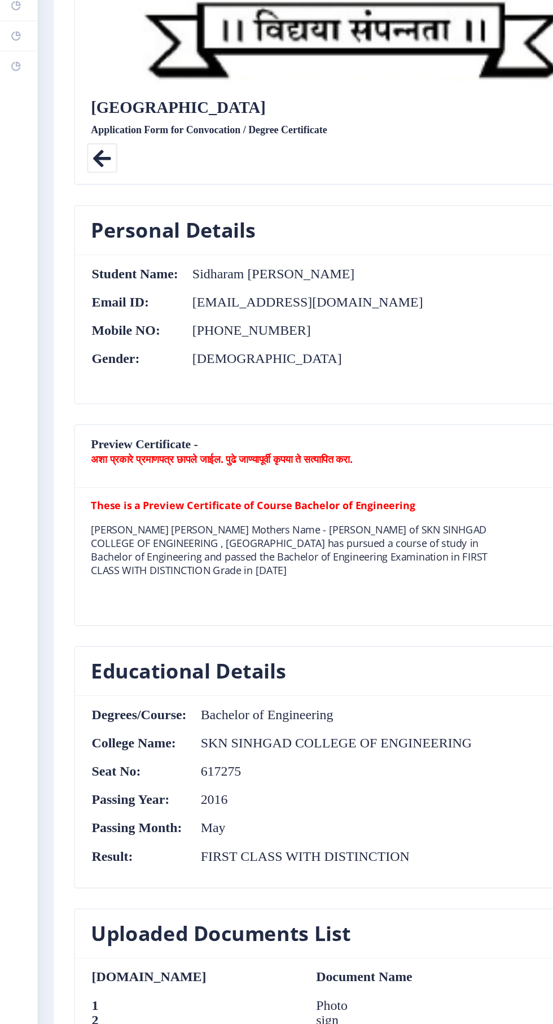
scroll to position [453, 0]
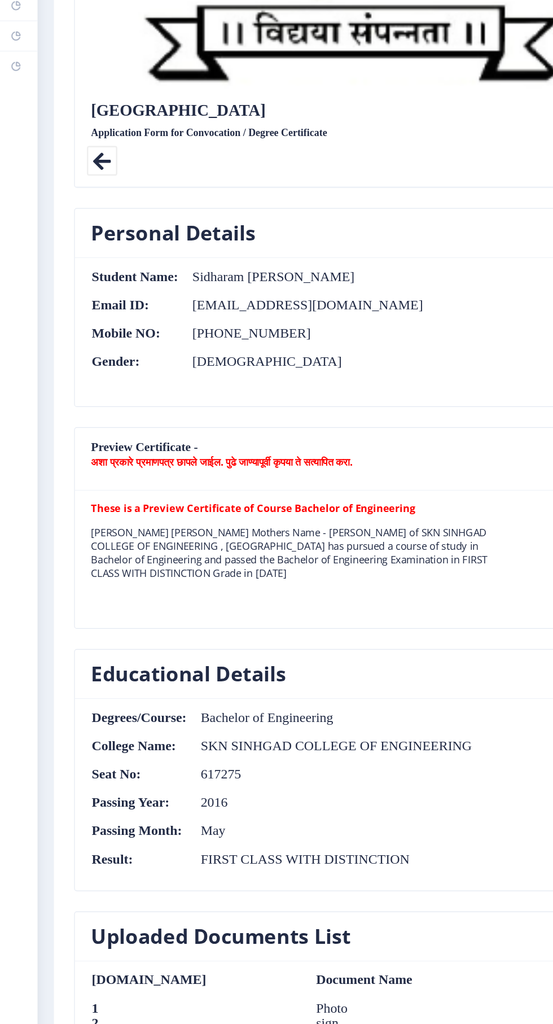
click at [307, 483] on nb-card-body "These is a Preview Certificate of Course Bachelor of Engineering [PERSON_NAME] …" at bounding box center [293, 539] width 460 height 115
click at [298, 492] on b "These is a Preview Certificate of Course Bachelor of Engineering" at bounding box center [212, 496] width 272 height 11
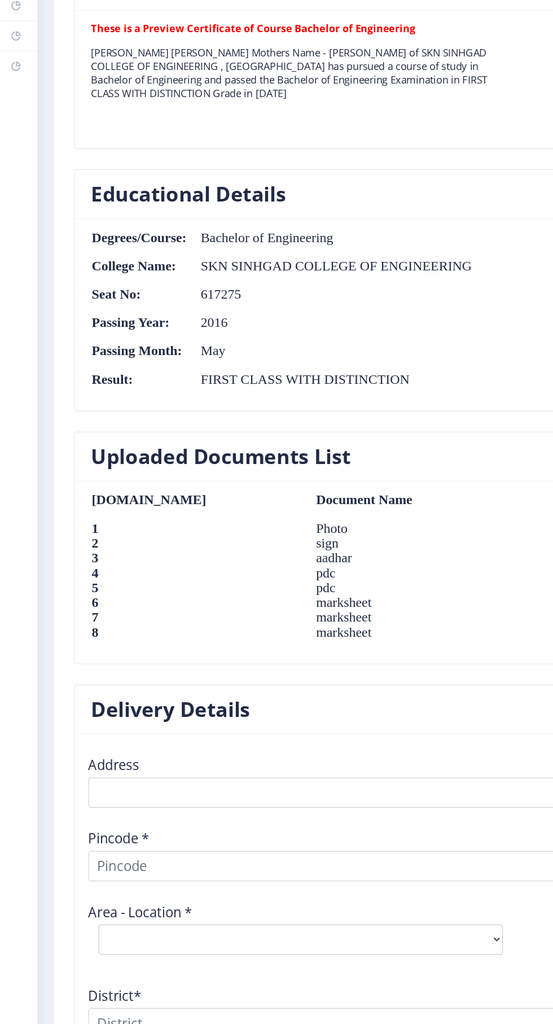
scroll to position [888, 0]
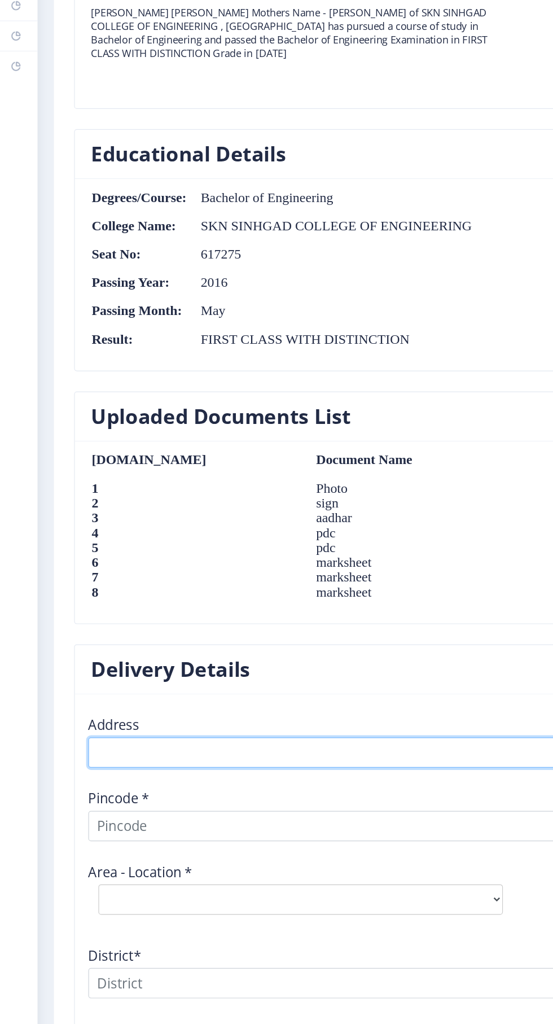
click at [185, 690] on textarea at bounding box center [288, 700] width 429 height 25
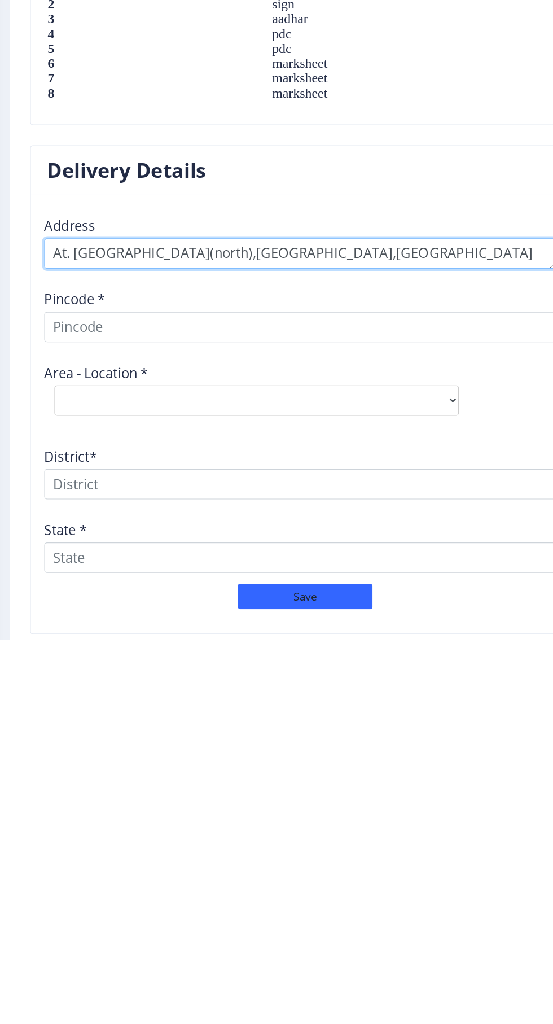
type textarea "At. [GEOGRAPHIC_DATA](north),[GEOGRAPHIC_DATA],[GEOGRAPHIC_DATA]"
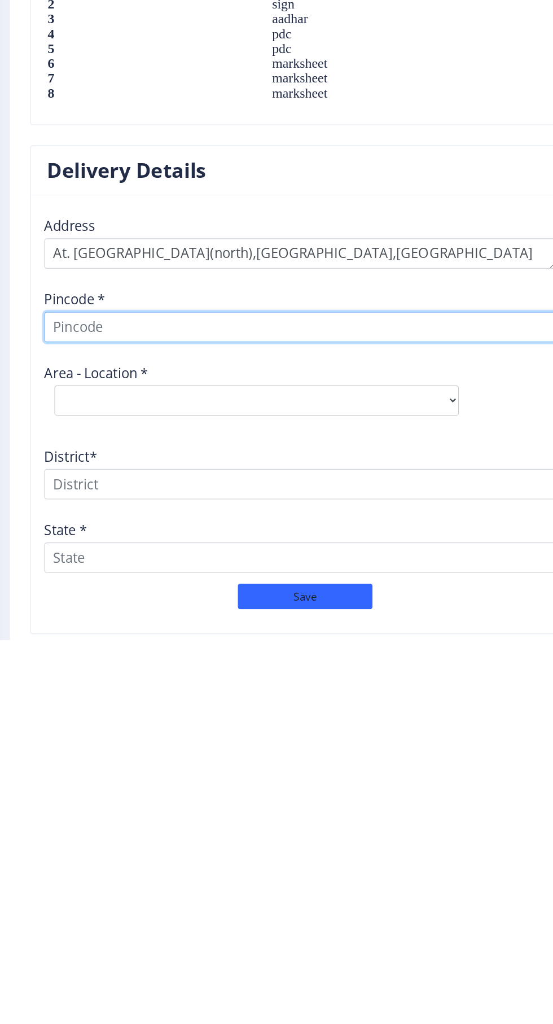
click at [211, 759] on input at bounding box center [288, 762] width 429 height 25
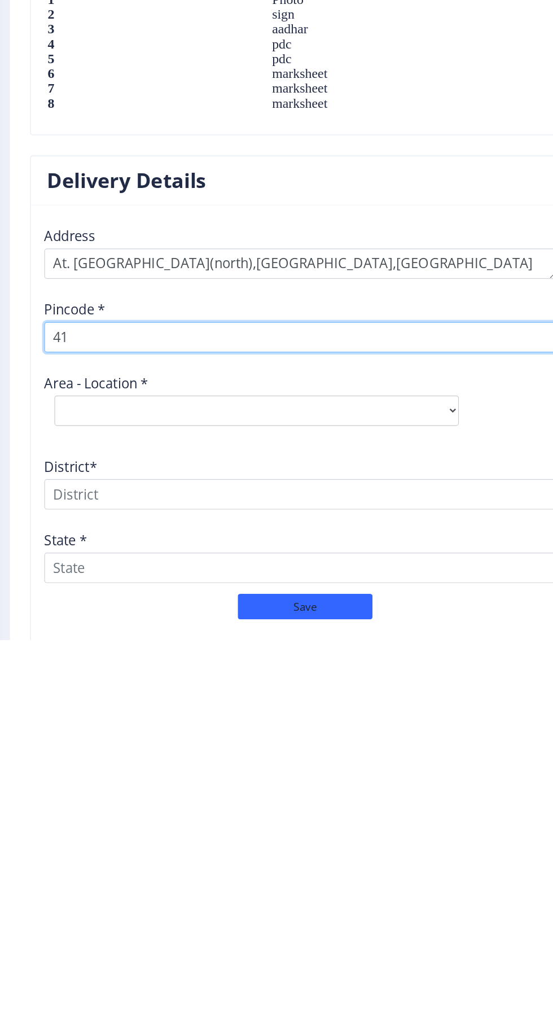
scroll to position [8, 0]
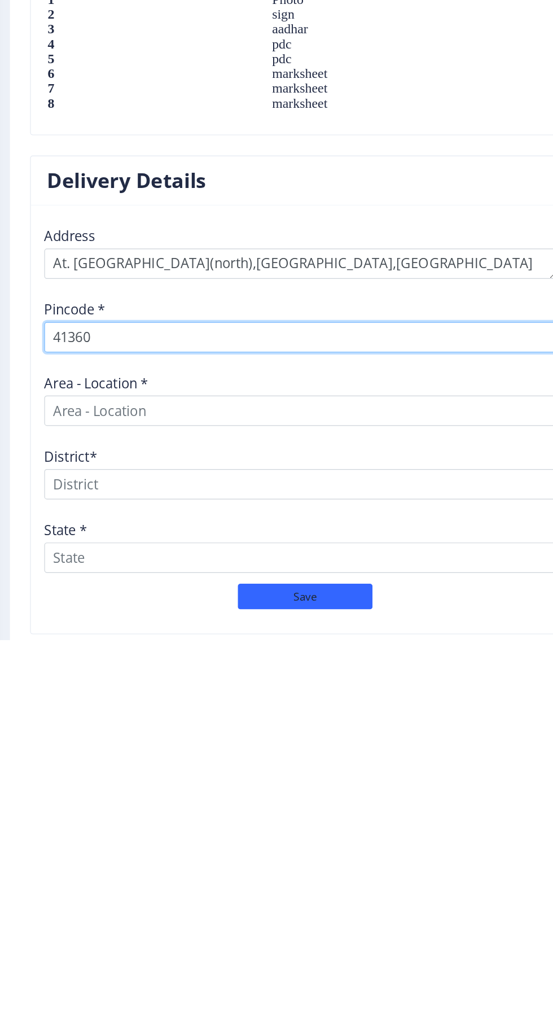
type input "413608"
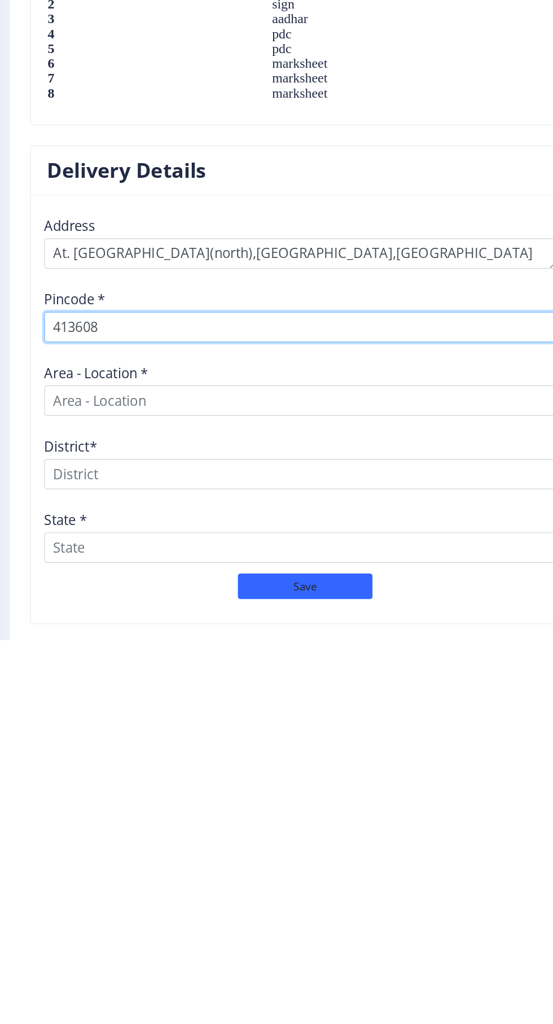
select select
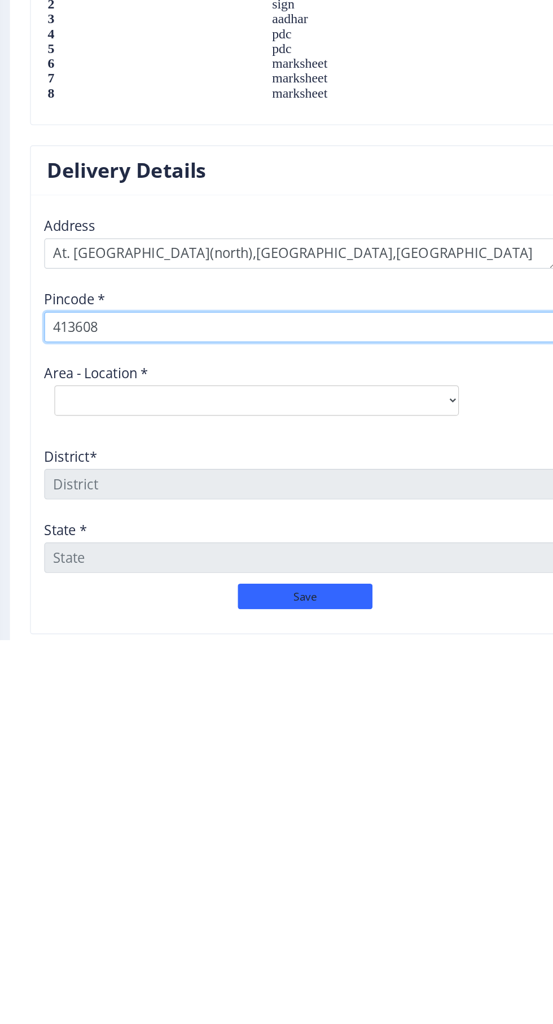
type input "413608"
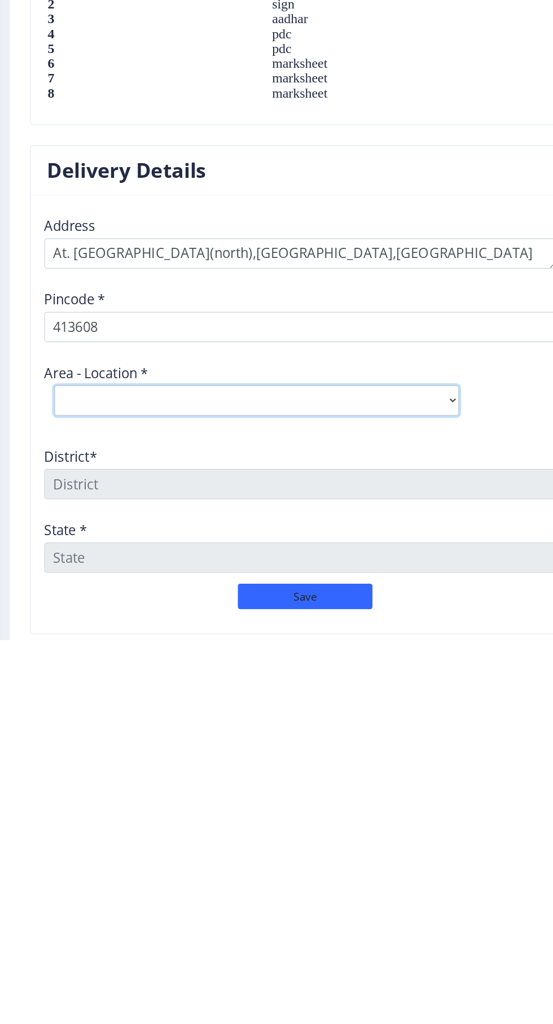
click at [203, 811] on select "Select Area Location Bhatangli B.O Hipparga Rava B.O Hipperga Sayad B.O Jewali …" at bounding box center [251, 823] width 339 height 25
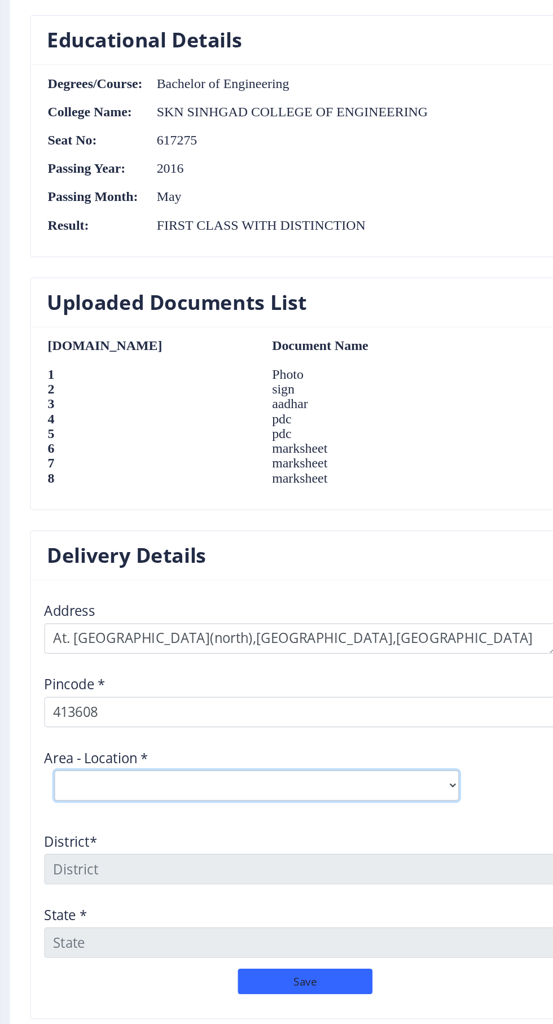
select select "4: Object"
click at [82, 811] on select "Select Area Location Bhatangli B.O Hipparga Rava B.O Hipperga Sayad B.O Jewali …" at bounding box center [251, 823] width 339 height 25
type input "[GEOGRAPHIC_DATA]"
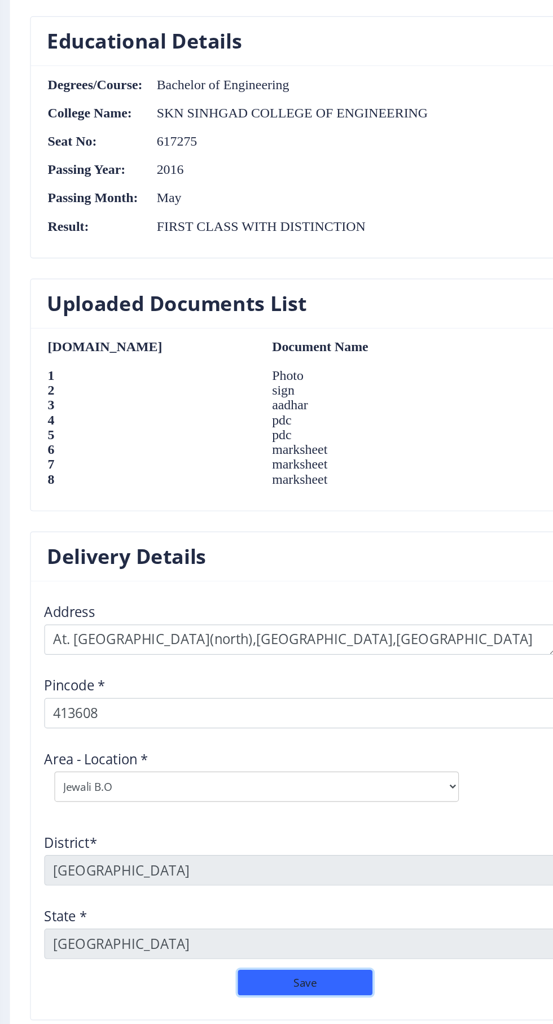
click at [314, 977] on button "Save" at bounding box center [292, 987] width 113 height 21
click at [291, 977] on button "Save" at bounding box center [292, 987] width 113 height 21
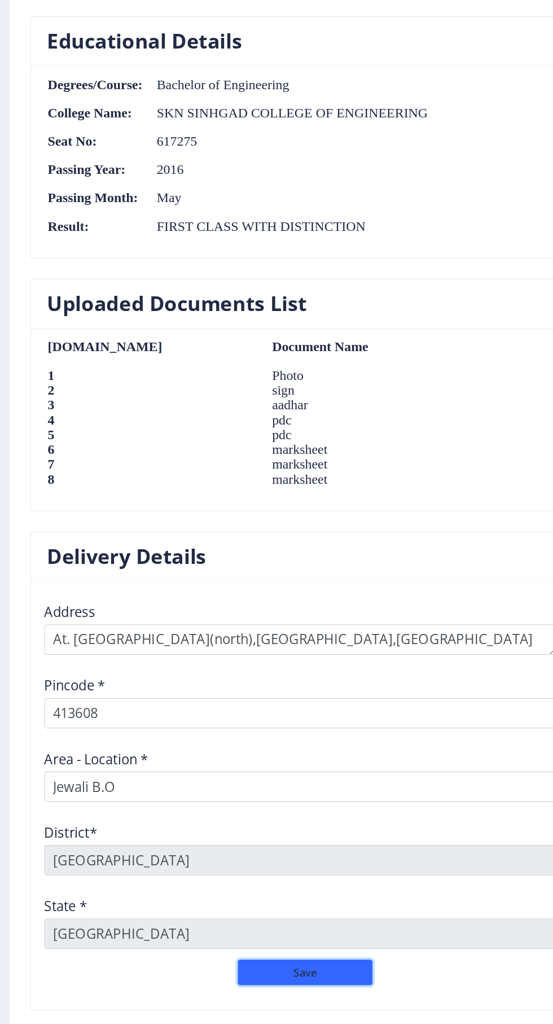
scroll to position [912, 0]
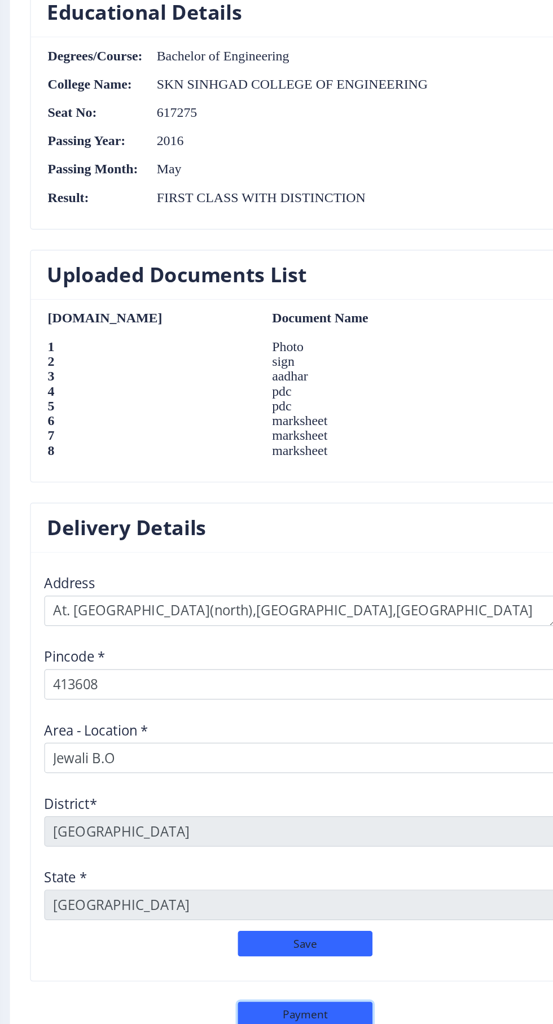
click at [299, 1004] on button "Payment" at bounding box center [292, 1014] width 113 height 21
select select "sealed"
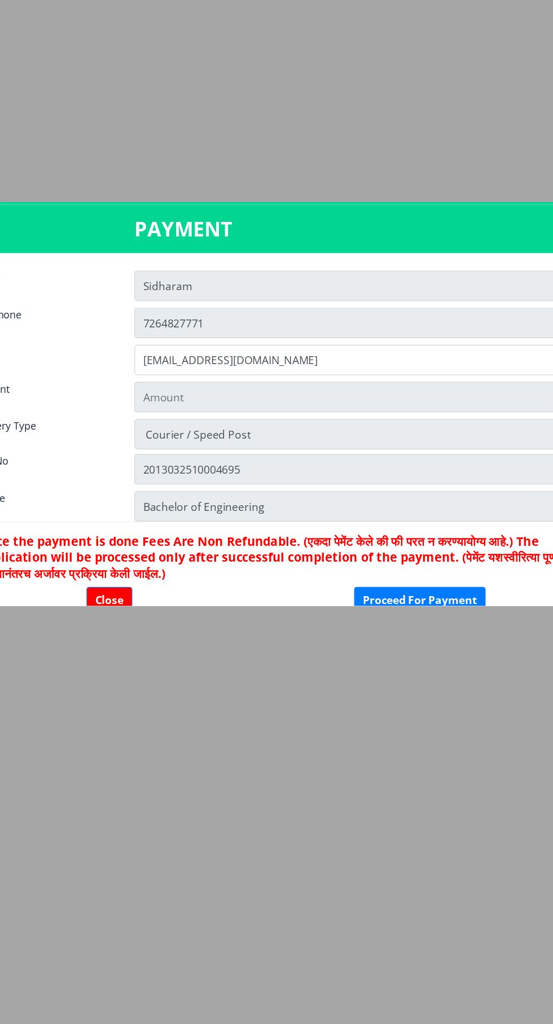
scroll to position [0, 0]
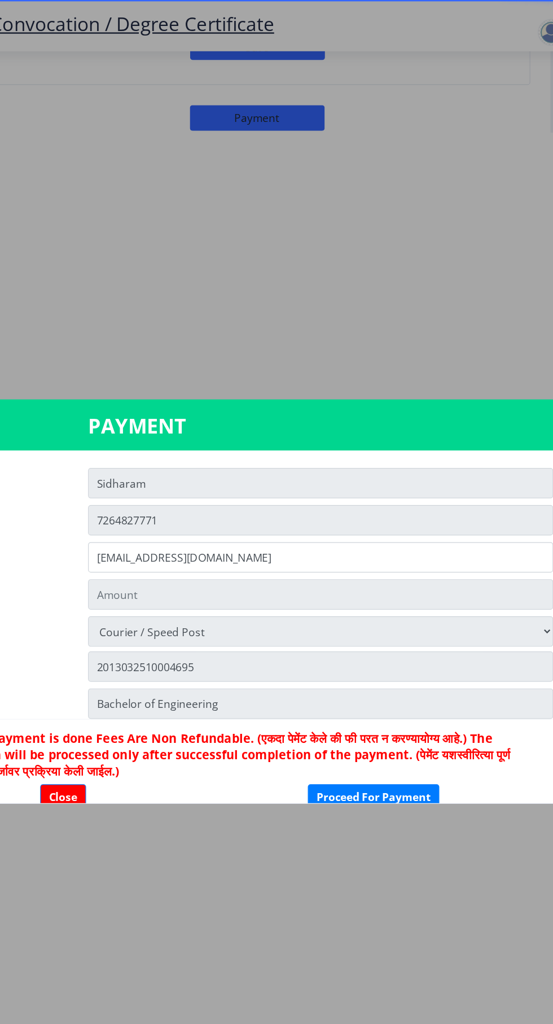
type input "2885"
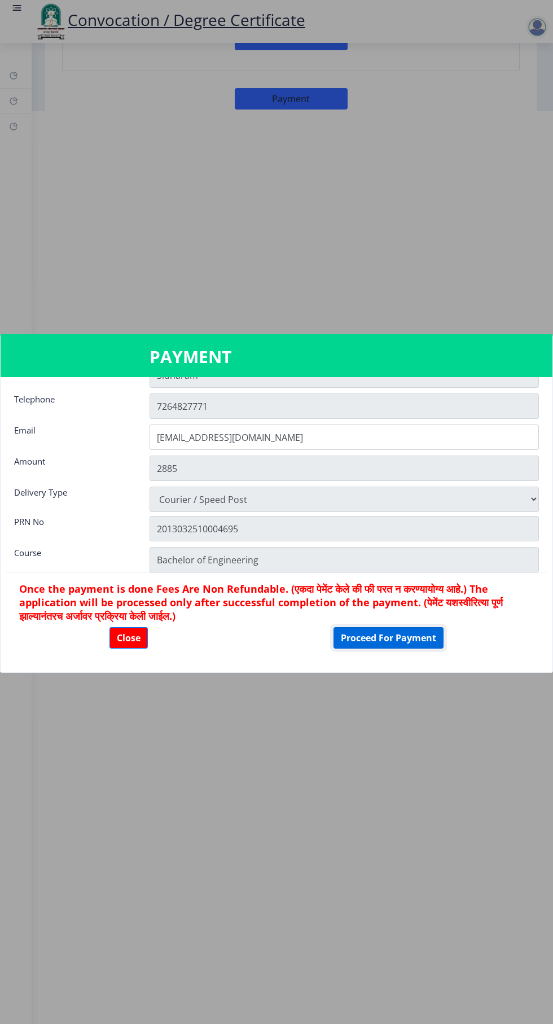
click at [394, 641] on button "Proceed For Payment" at bounding box center [389, 637] width 110 height 21
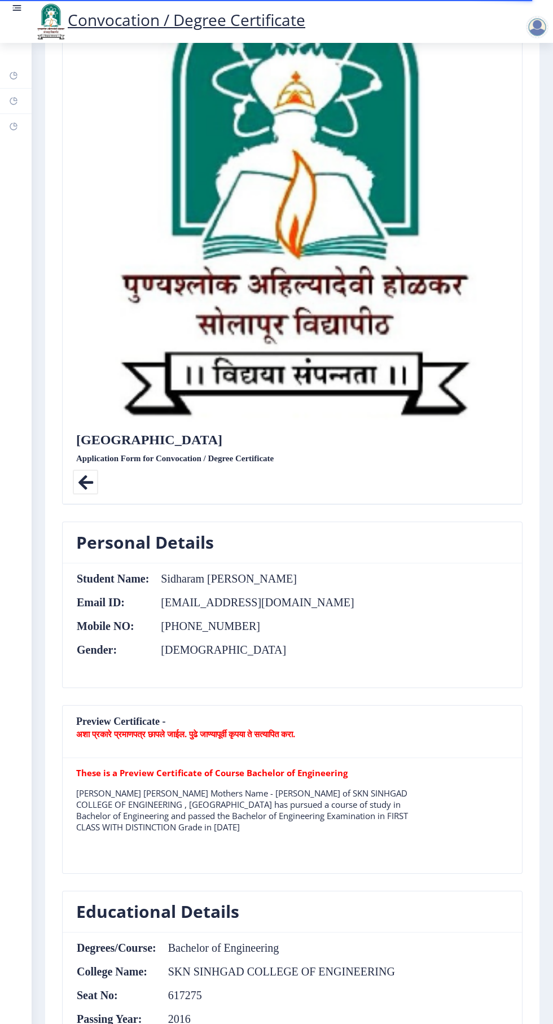
scroll to position [187, 0]
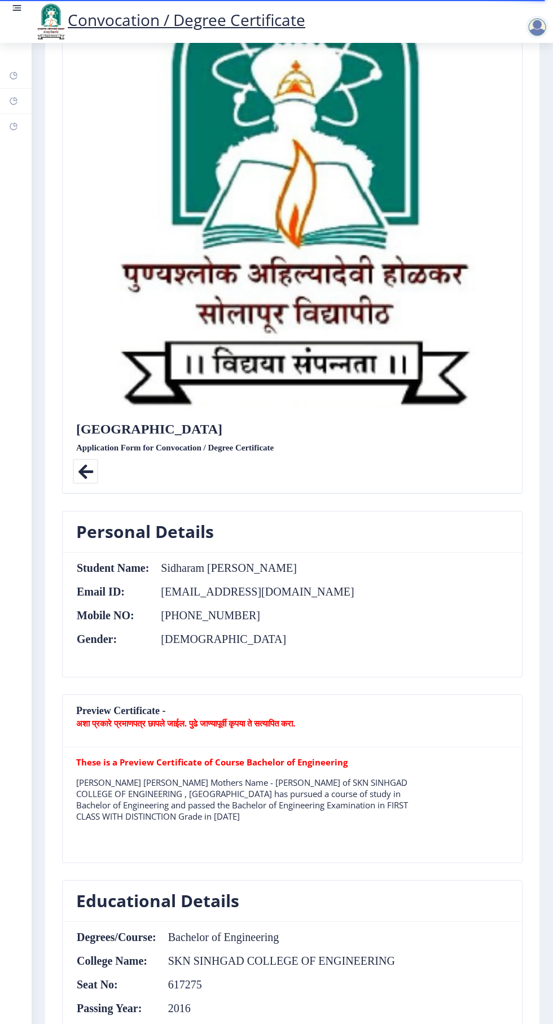
click at [287, 751] on nb-card-body "These is a Preview Certificate of Course Bachelor of Engineering [PERSON_NAME] …" at bounding box center [293, 804] width 460 height 115
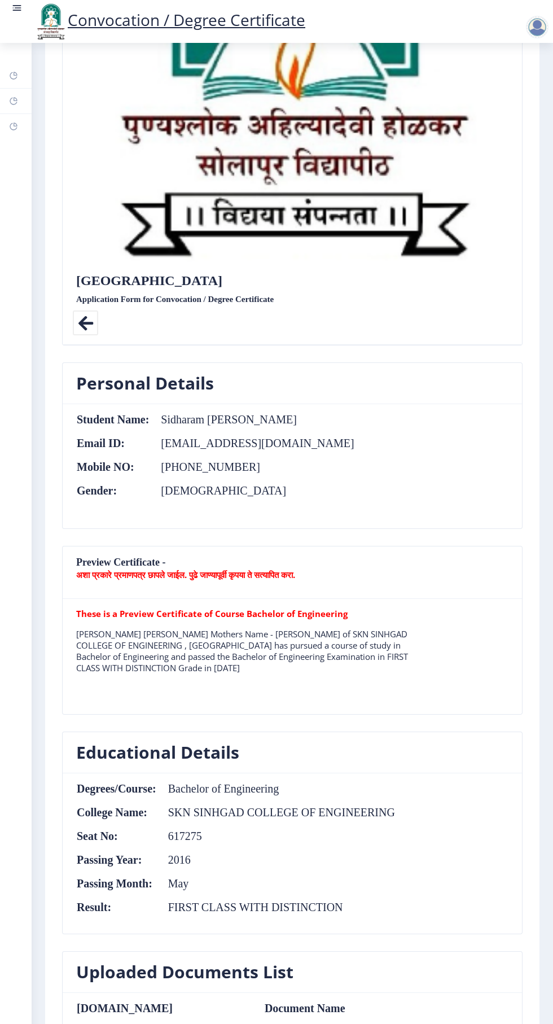
scroll to position [335, 0]
click at [87, 312] on icon at bounding box center [85, 323] width 25 height 25
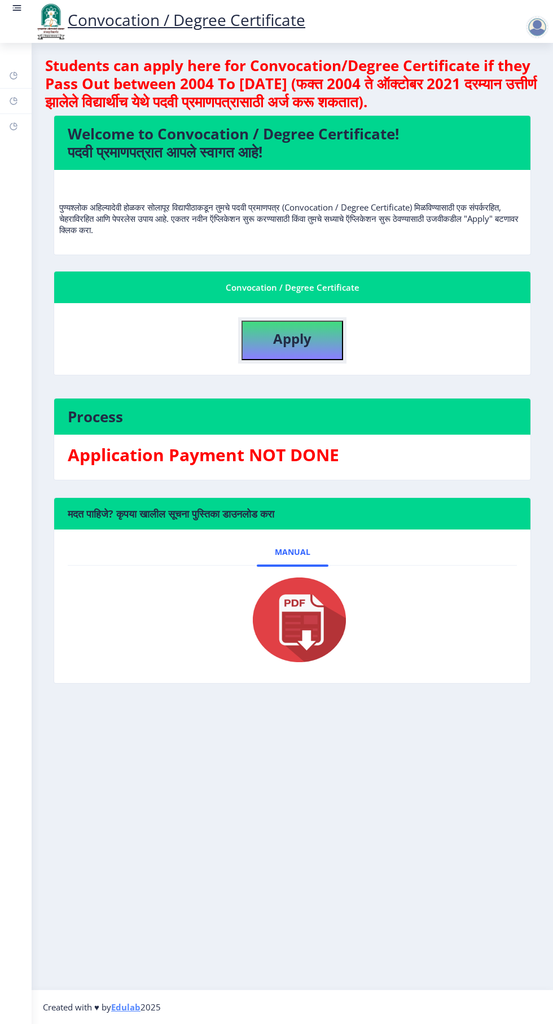
click at [307, 337] on b "Apply" at bounding box center [292, 338] width 38 height 19
select select
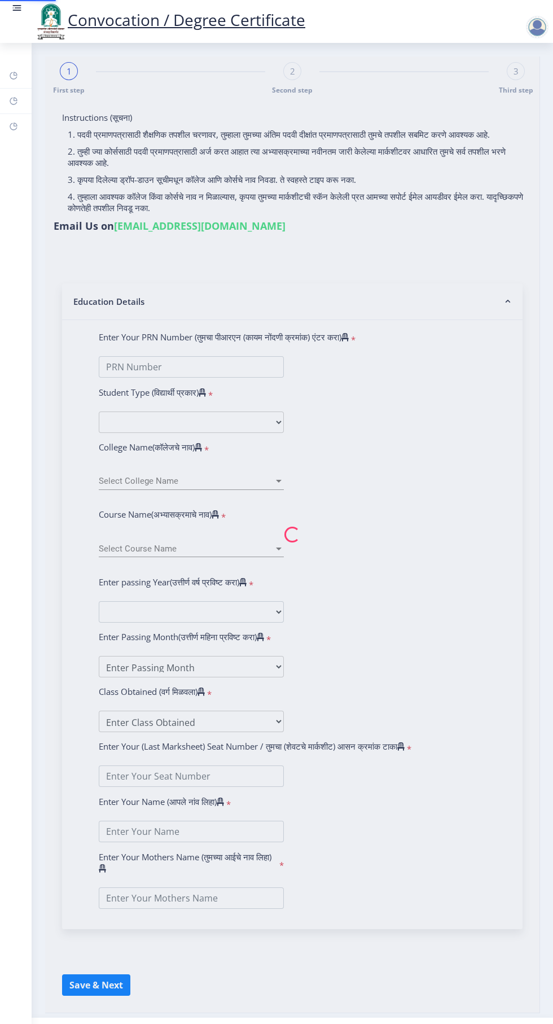
type input "Sidharam [PERSON_NAME]"
type input "[PERSON_NAME]"
type input "2013032510004695"
select select "Regular"
select select "2016"
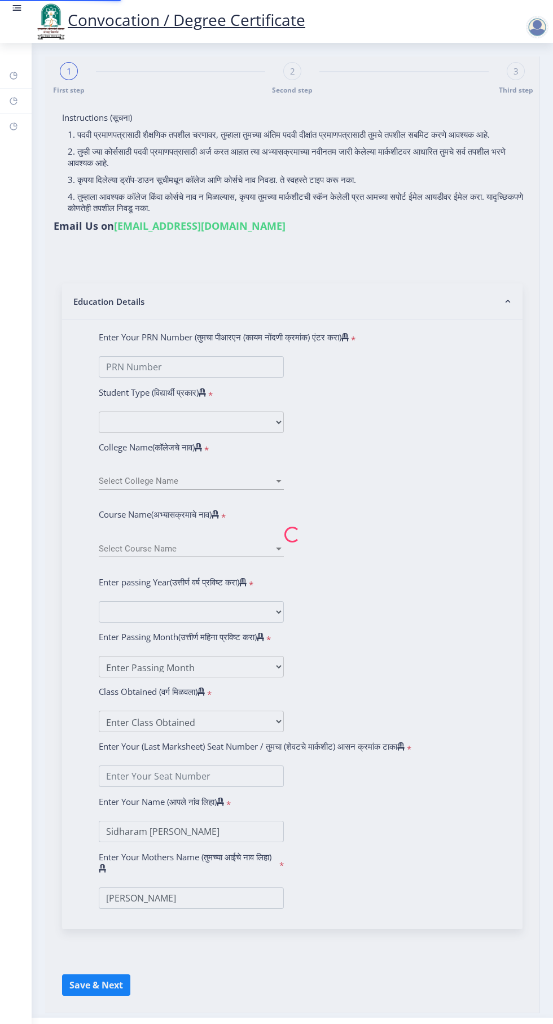
select select "May"
select select "FIRST CLASS WITH DISTINCTION"
type input "617275"
type input "[PERSON_NAME] [PERSON_NAME]"
select select "Mechanical Engineering"
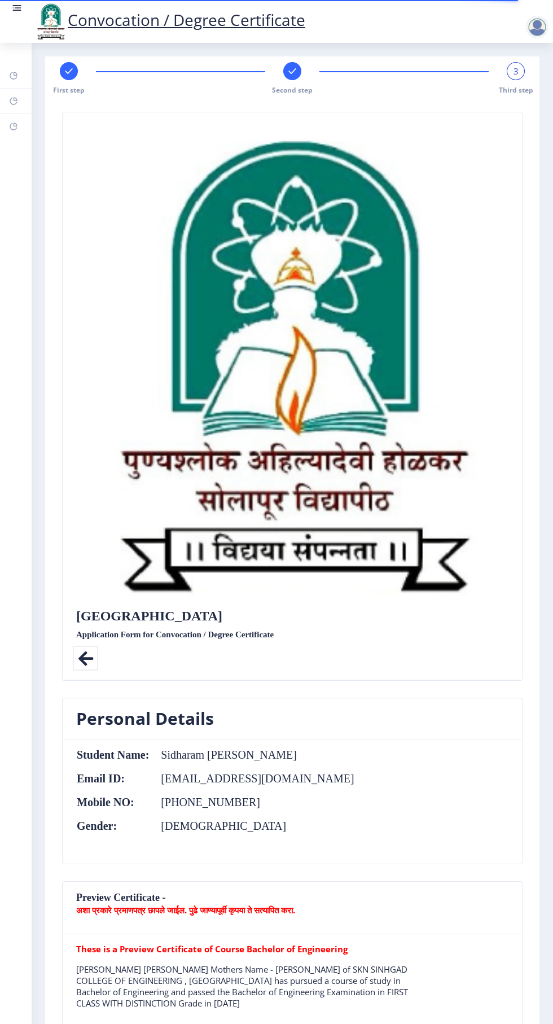
click at [68, 75] on rect at bounding box center [68, 70] width 11 height 11
select select "Regular"
select select "Mechanical Engineering"
select select "2016"
select select "May"
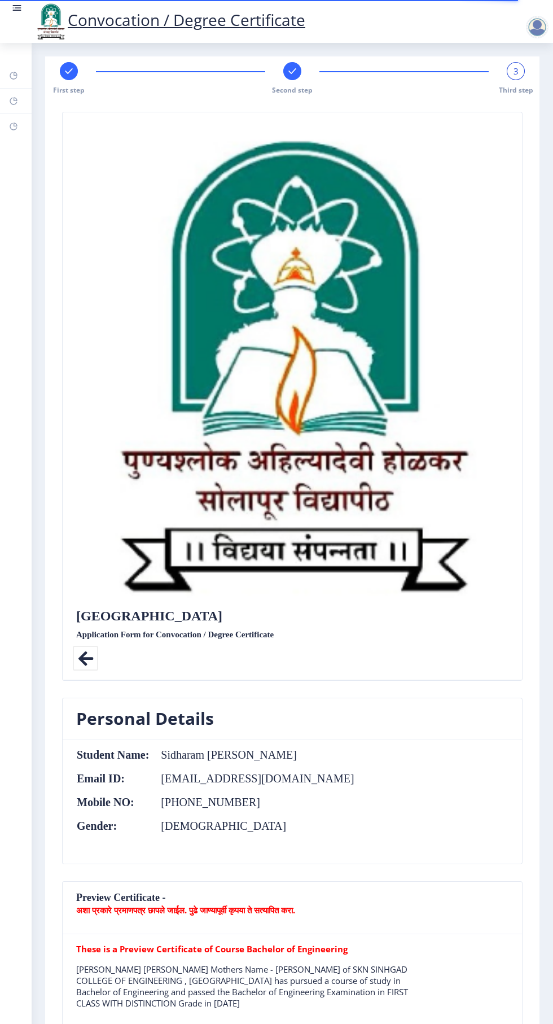
select select "FIRST CLASS WITH DISTINCTION"
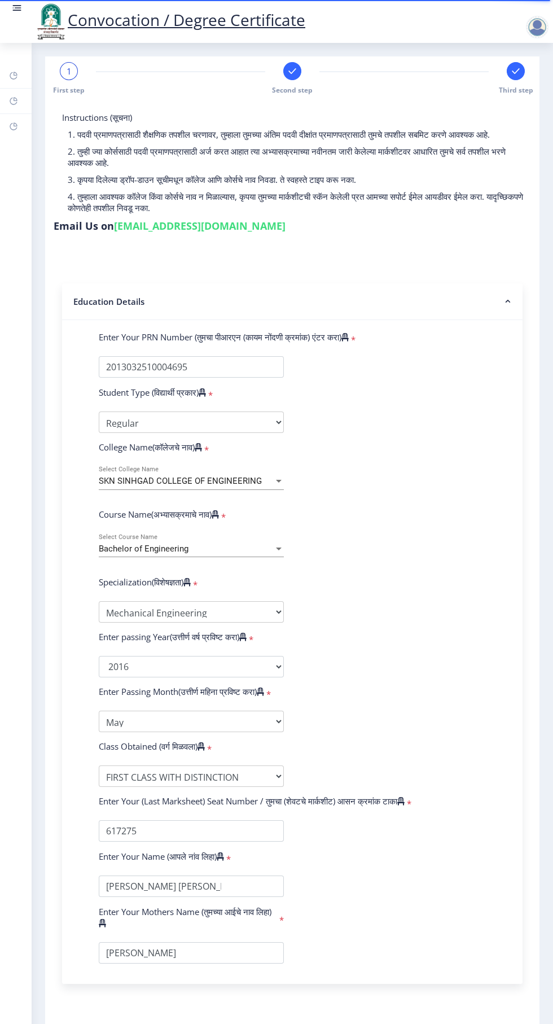
click at [279, 481] on div at bounding box center [279, 481] width 6 height 3
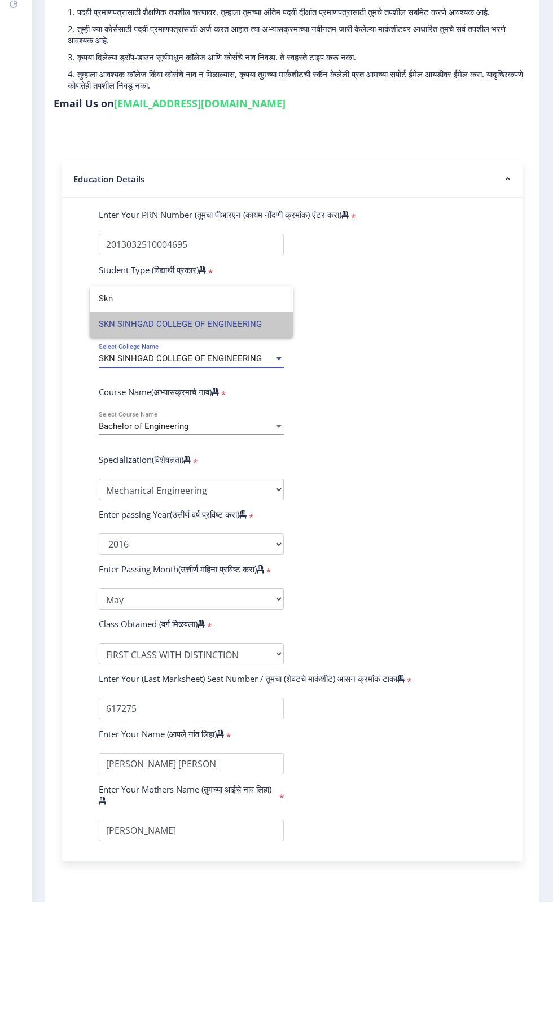
type input "Skn"
click at [217, 451] on span "SKN SINHGAD COLLEGE OF ENGINEERING" at bounding box center [191, 446] width 185 height 25
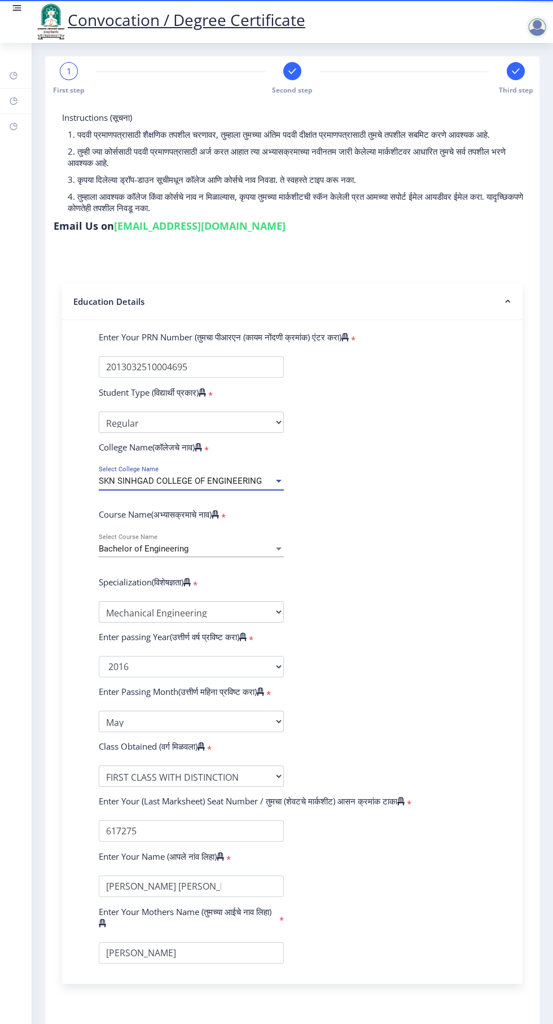
click at [292, 71] on rect at bounding box center [292, 70] width 11 height 11
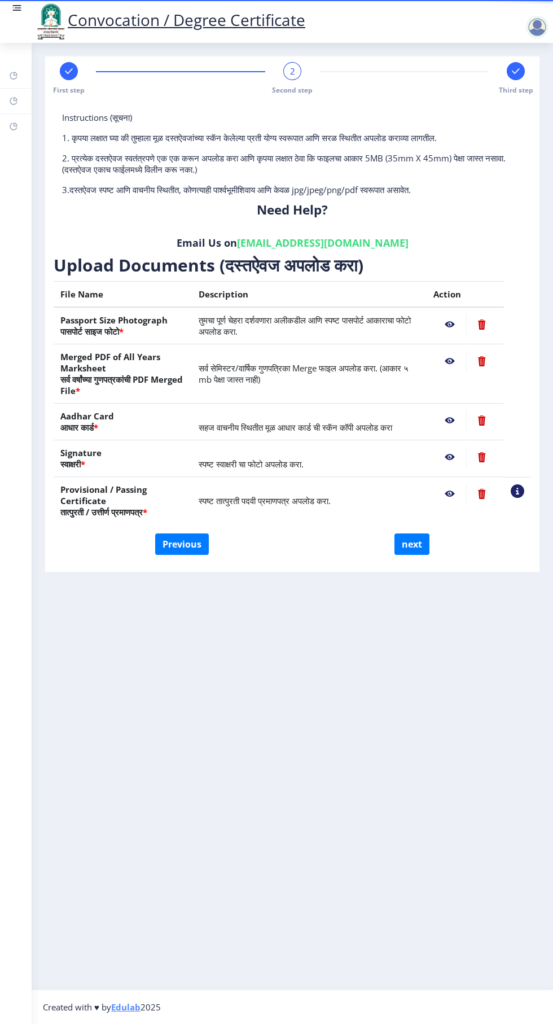
click at [511, 75] on rect at bounding box center [515, 70] width 11 height 11
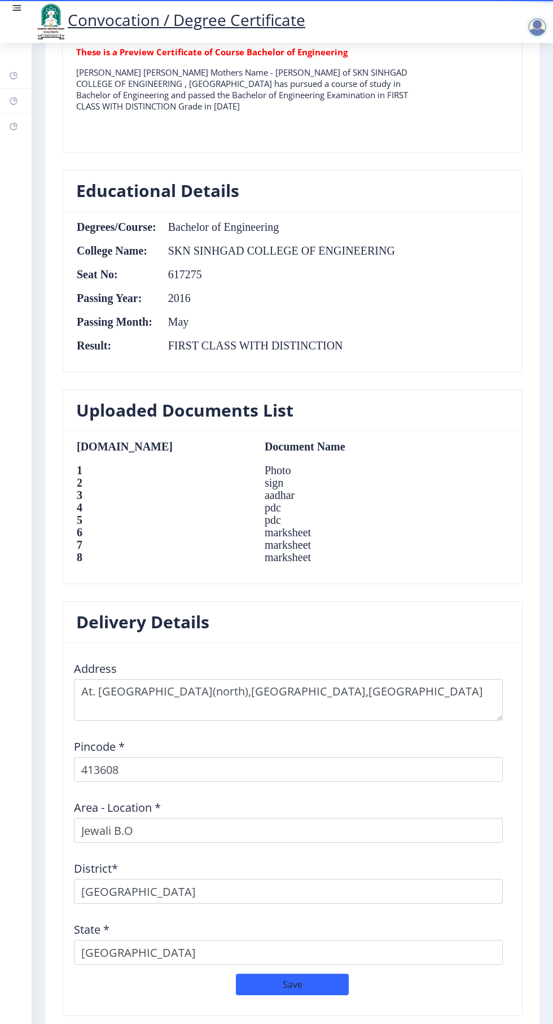
scroll to position [926, 0]
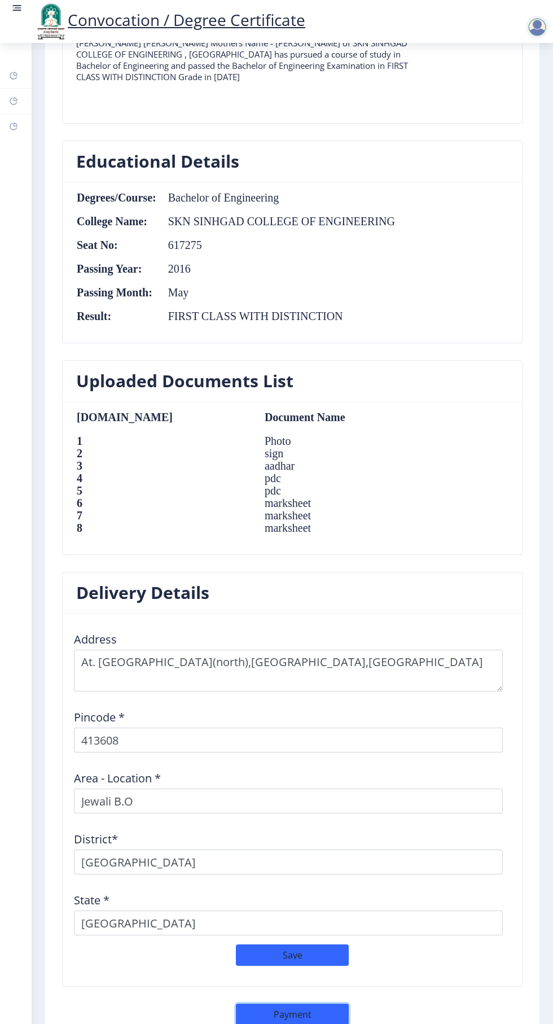
click at [300, 1004] on button "Payment" at bounding box center [292, 1014] width 113 height 21
select select "sealed"
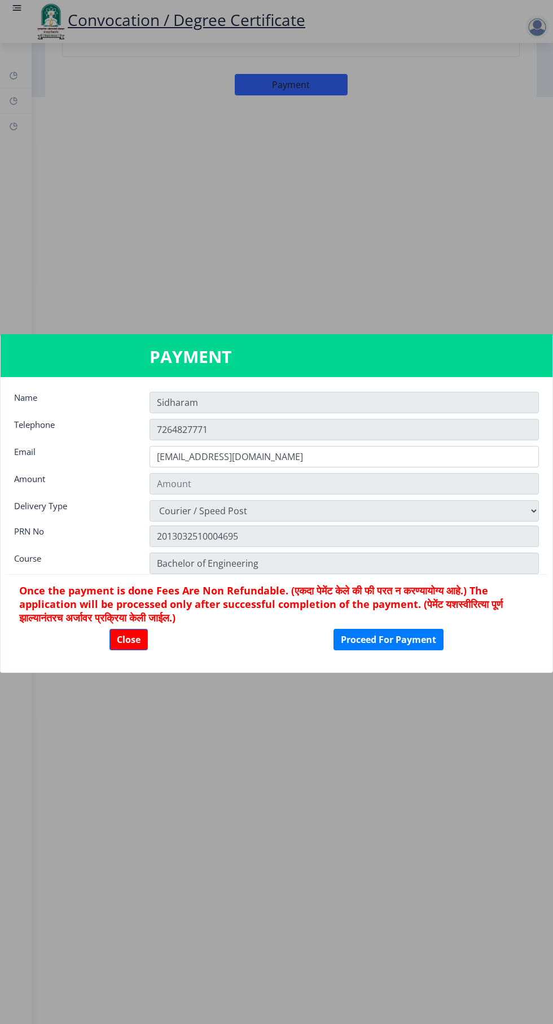
type input "2885"
click at [391, 640] on button "Proceed For Payment" at bounding box center [389, 639] width 110 height 21
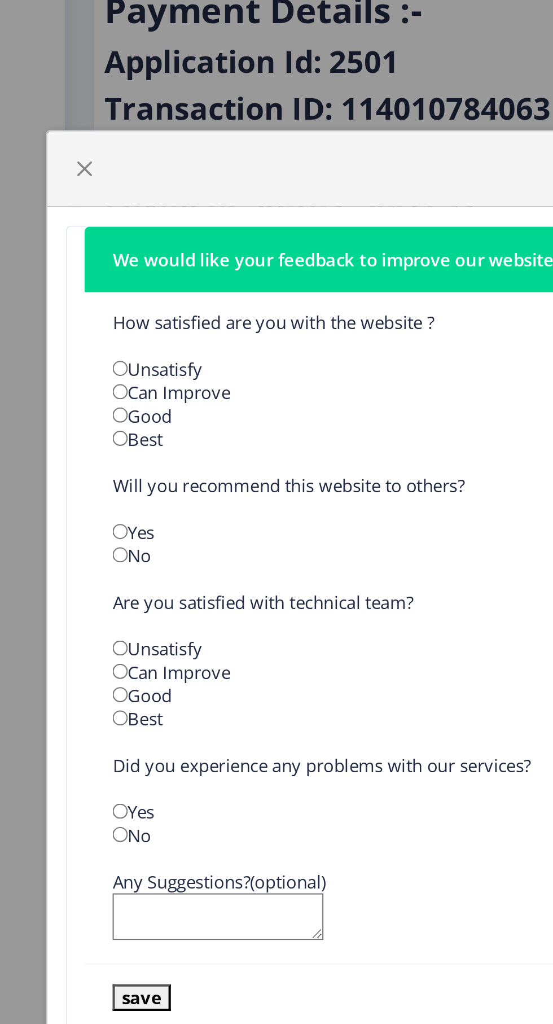
click at [62, 405] on input "radio" at bounding box center [58, 407] width 7 height 7
radio input "true"
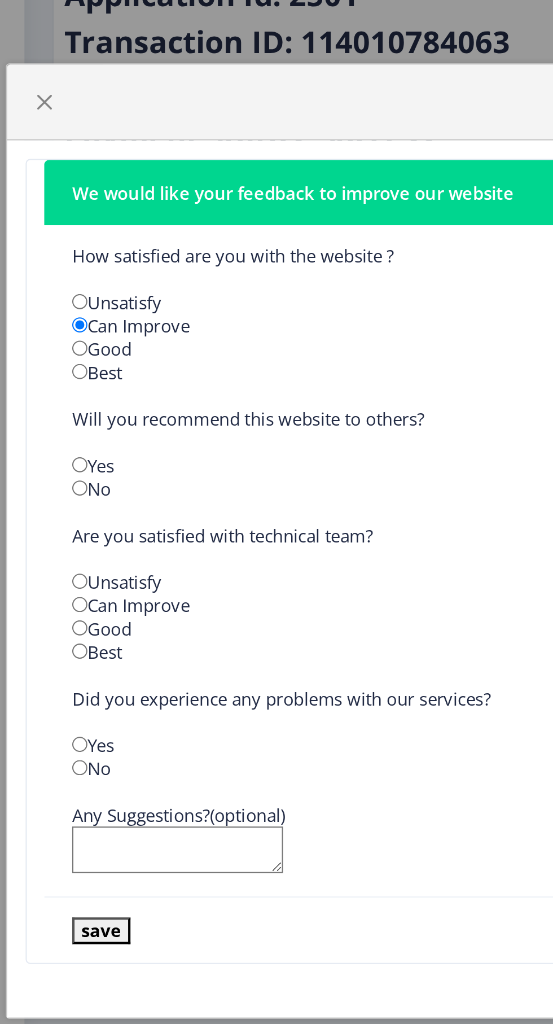
click at [60, 479] on input "radio" at bounding box center [58, 474] width 7 height 7
radio input "true"
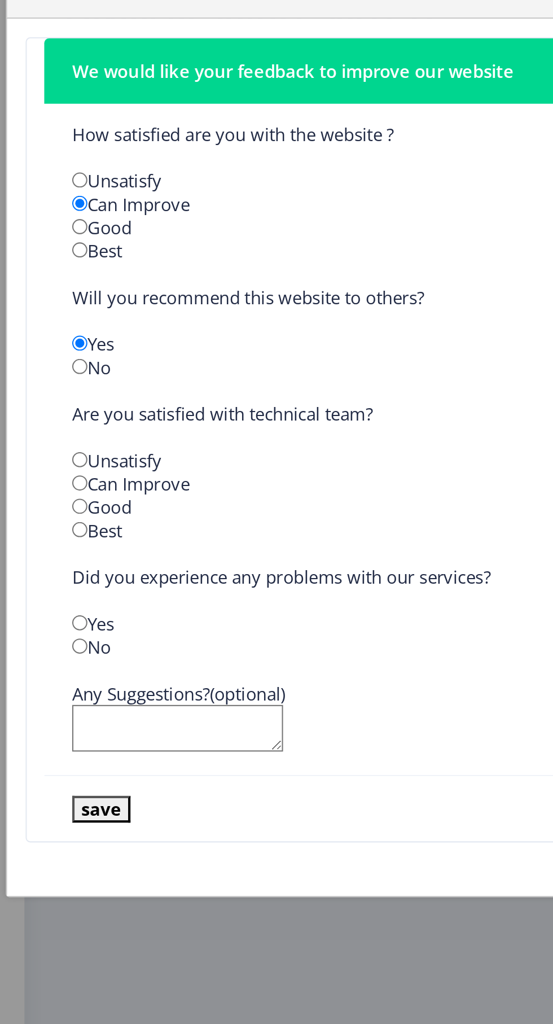
click at [59, 546] on input "radio" at bounding box center [58, 542] width 7 height 7
radio input "true"
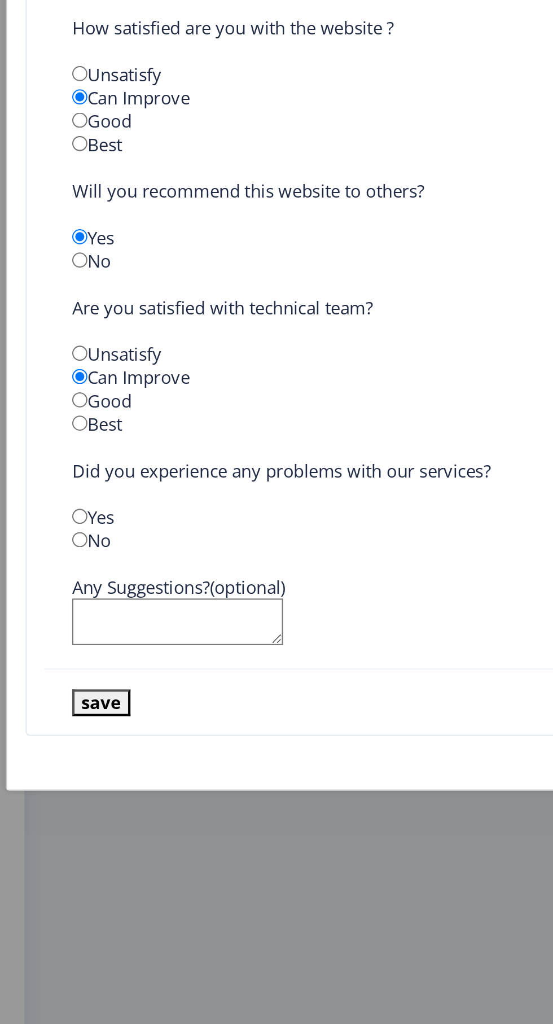
click at [60, 614] on input "radio" at bounding box center [58, 610] width 7 height 7
radio input "true"
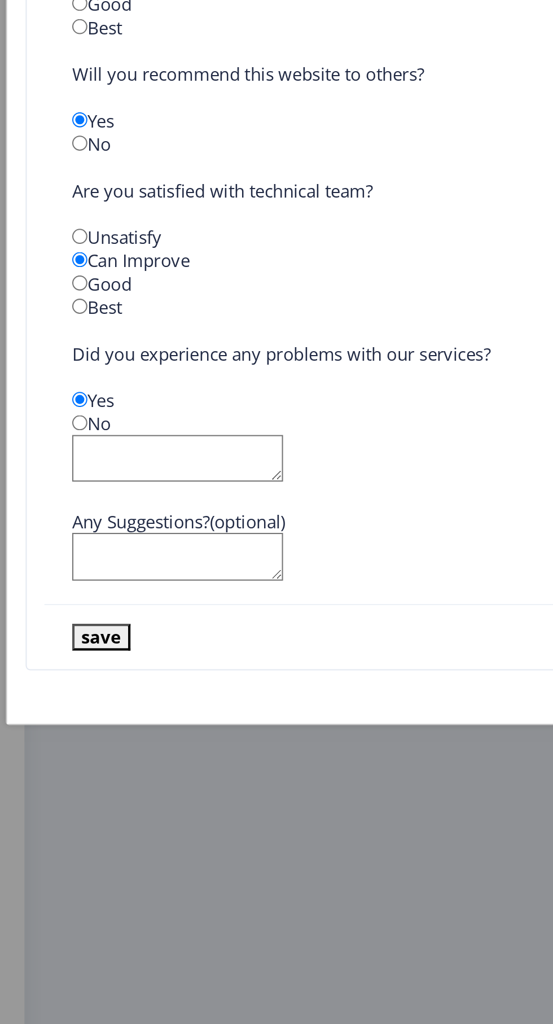
click at [103, 638] on textarea at bounding box center [106, 626] width 102 height 23
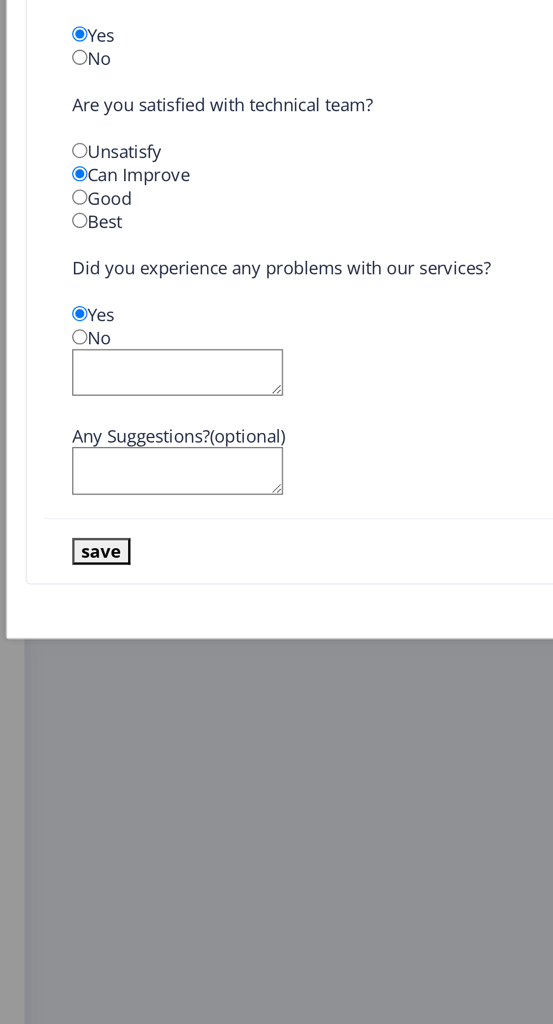
click at [100, 675] on textarea at bounding box center [106, 674] width 102 height 23
click at [100, 624] on textarea at bounding box center [106, 626] width 102 height 23
type textarea "S"
type textarea "Takes time to load the site"
click at [85, 673] on textarea at bounding box center [106, 674] width 102 height 23
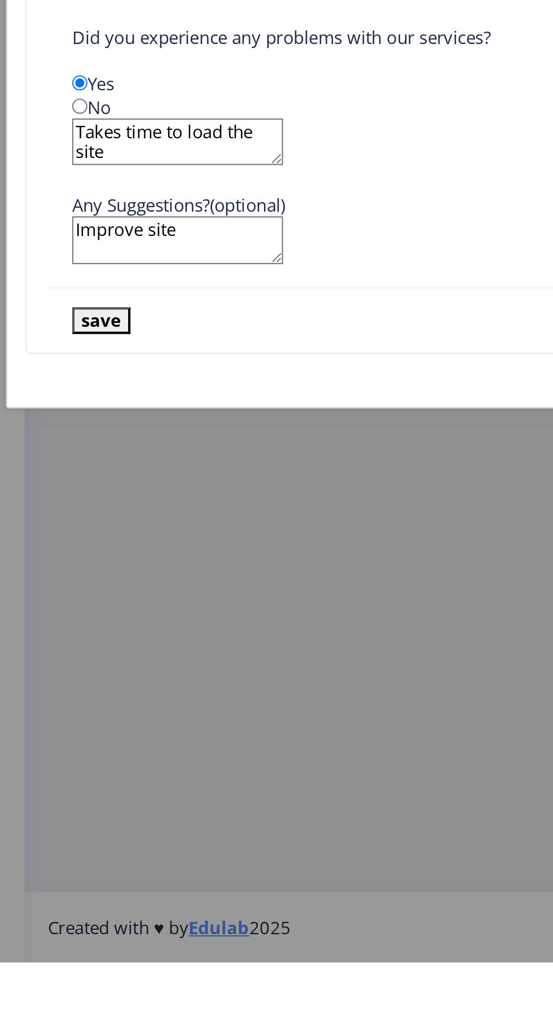
type textarea "Improve site"
click at [72, 715] on button "save" at bounding box center [69, 713] width 28 height 13
